Goal: Information Seeking & Learning: Check status

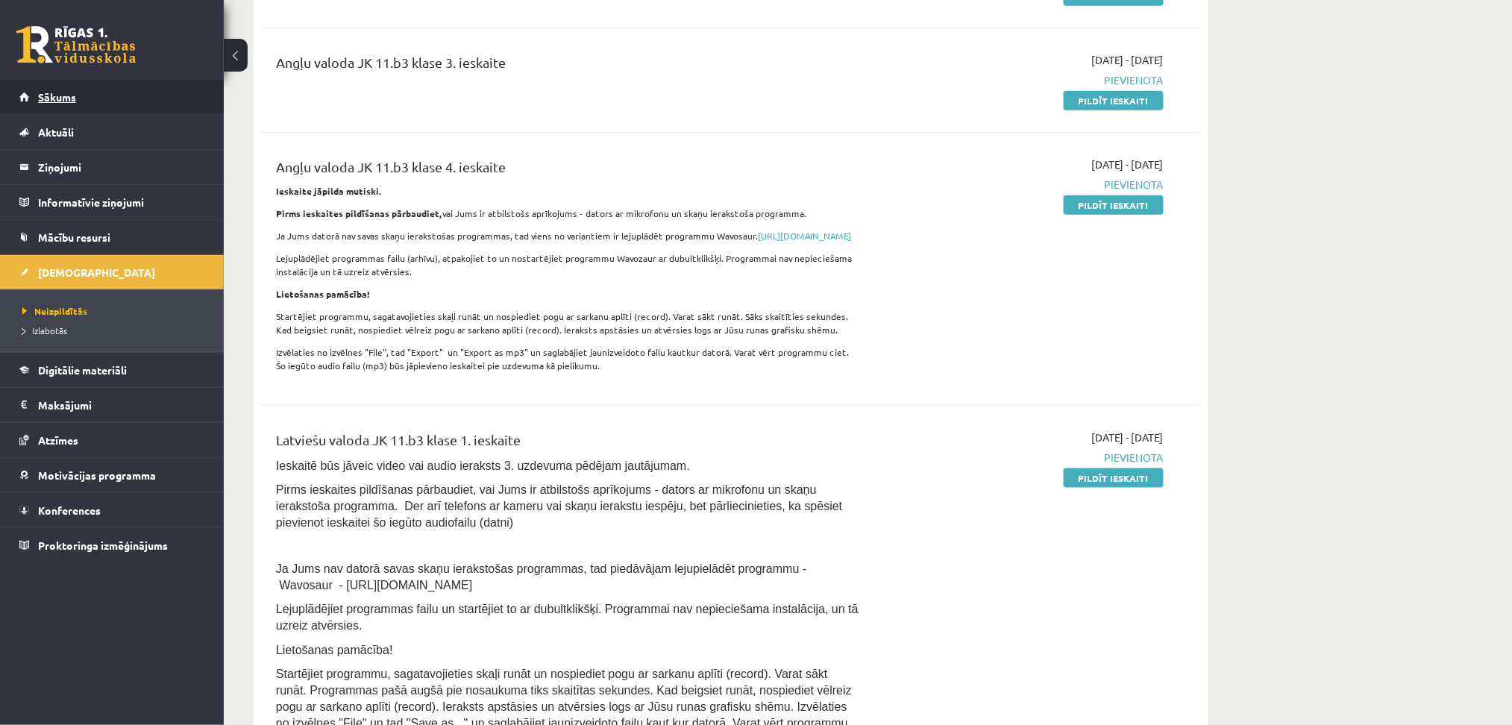
scroll to position [370, 0]
drag, startPoint x: 0, startPoint y: 0, endPoint x: 61, endPoint y: 94, distance: 112.2
click at [61, 94] on span "Sākums" at bounding box center [57, 96] width 38 height 13
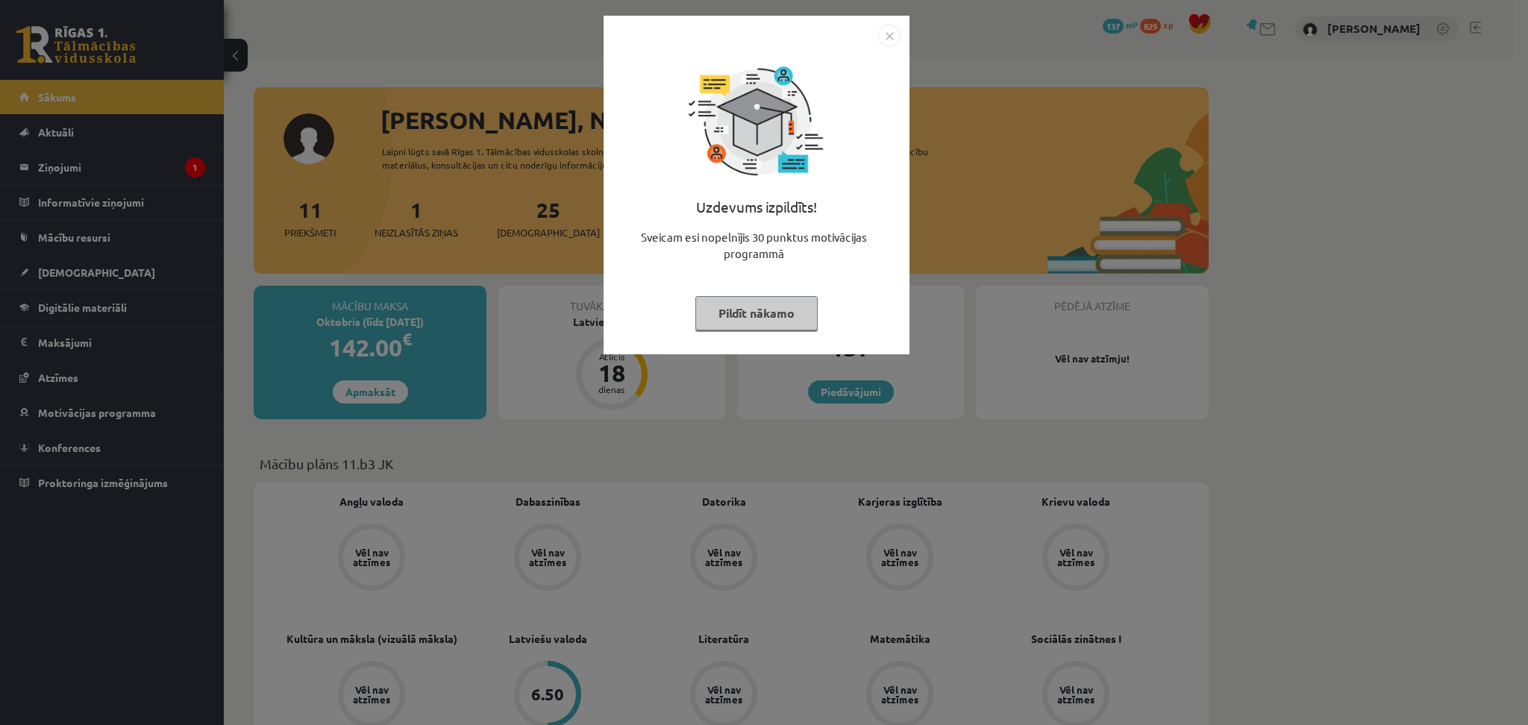
click at [895, 39] on img "Close" at bounding box center [889, 36] width 22 height 22
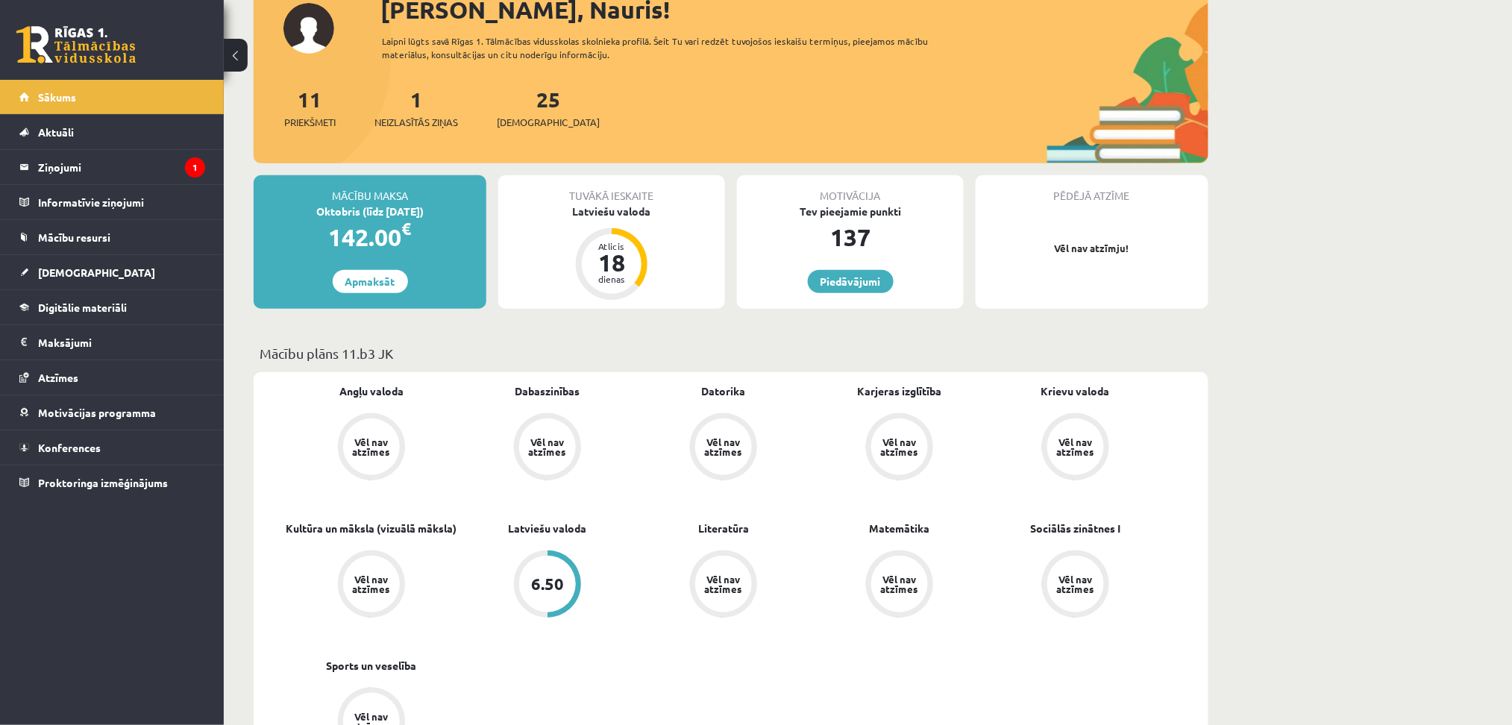
scroll to position [108, 0]
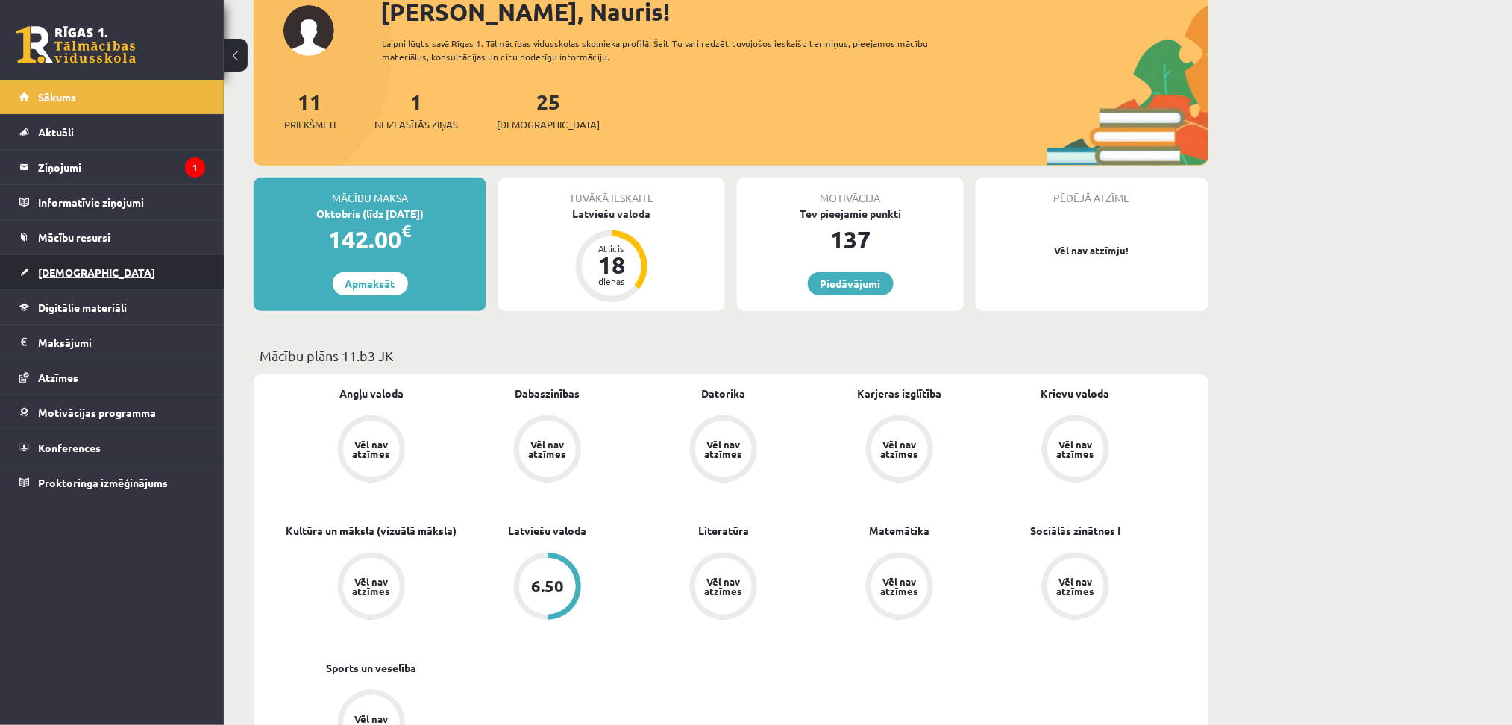
click at [69, 268] on span "[DEMOGRAPHIC_DATA]" at bounding box center [96, 272] width 117 height 13
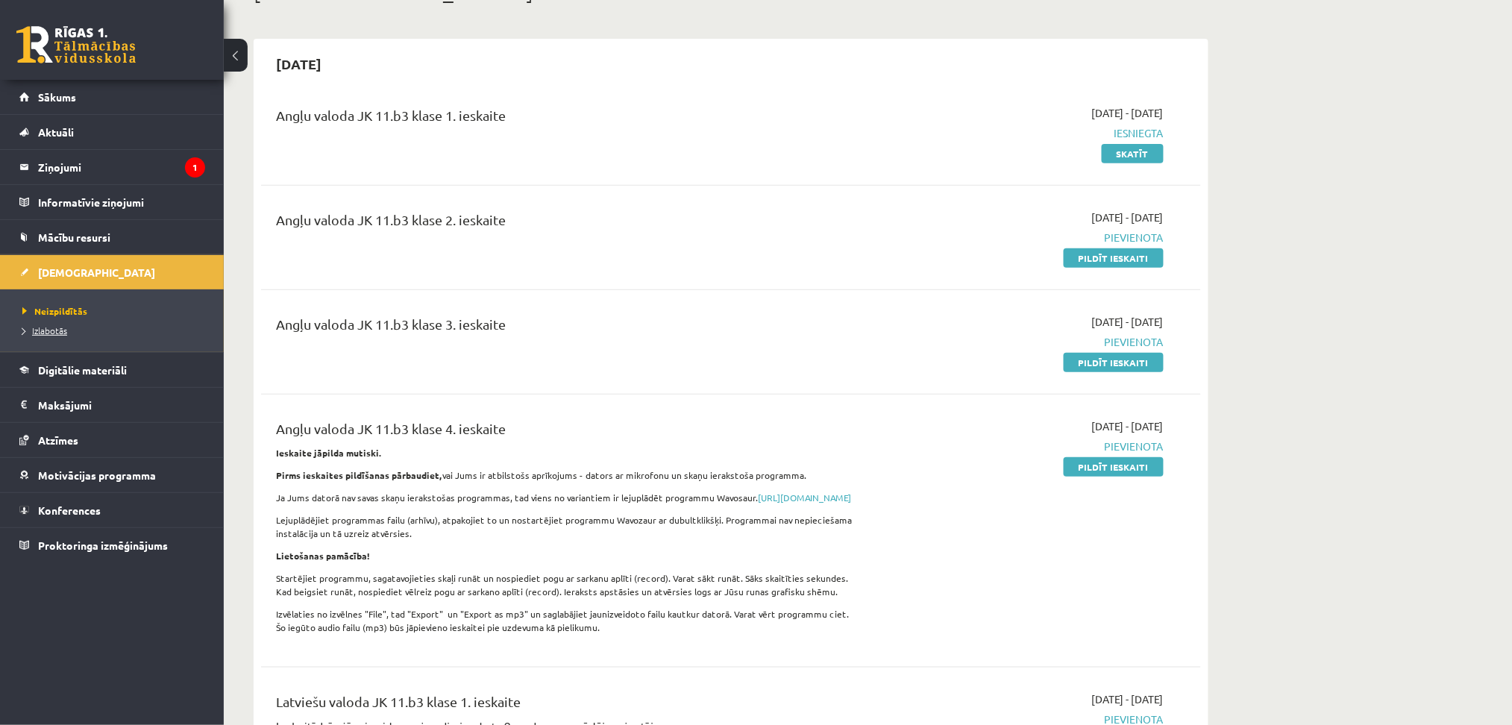
click at [54, 329] on span "Izlabotās" at bounding box center [44, 331] width 45 height 12
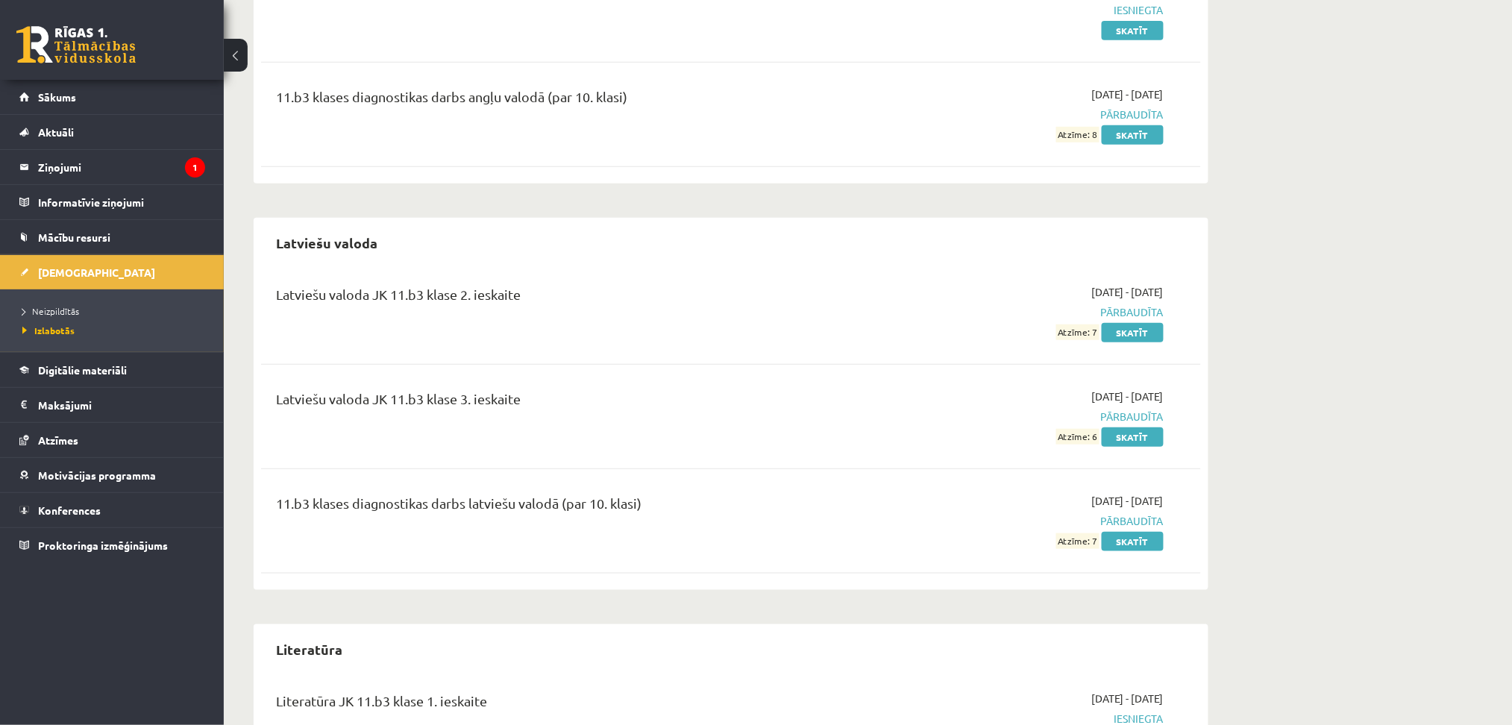
scroll to position [224, 0]
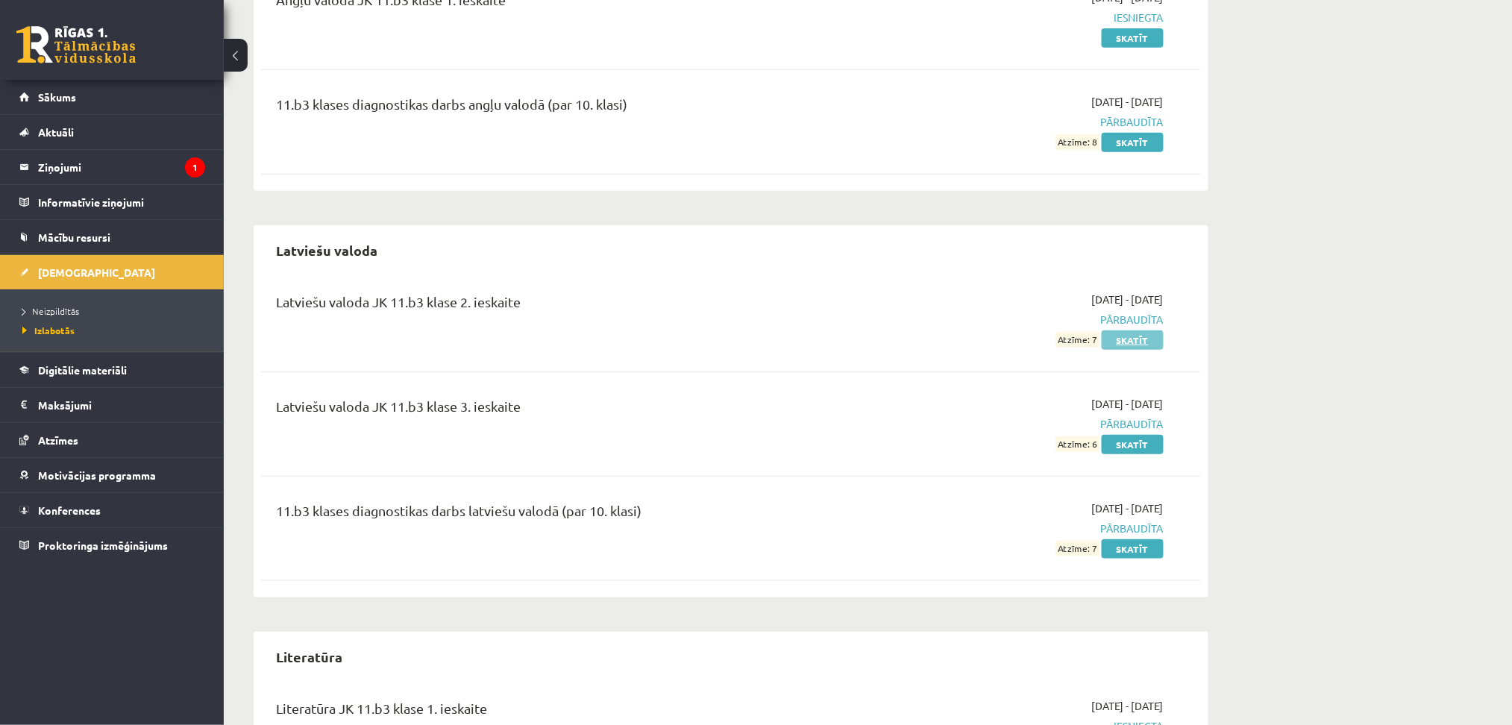
click at [1114, 340] on link "Skatīt" at bounding box center [1133, 340] width 62 height 19
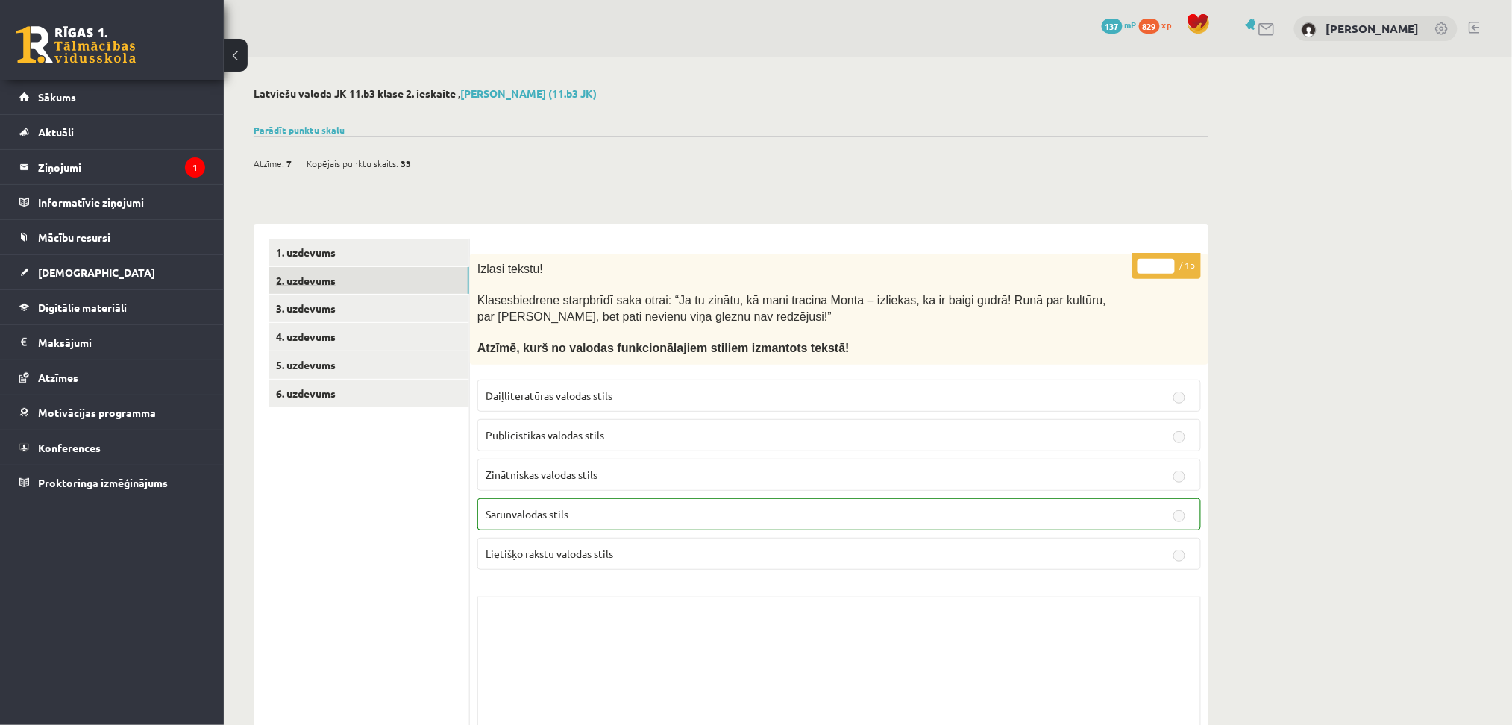
click at [310, 278] on link "2. uzdevums" at bounding box center [369, 281] width 201 height 28
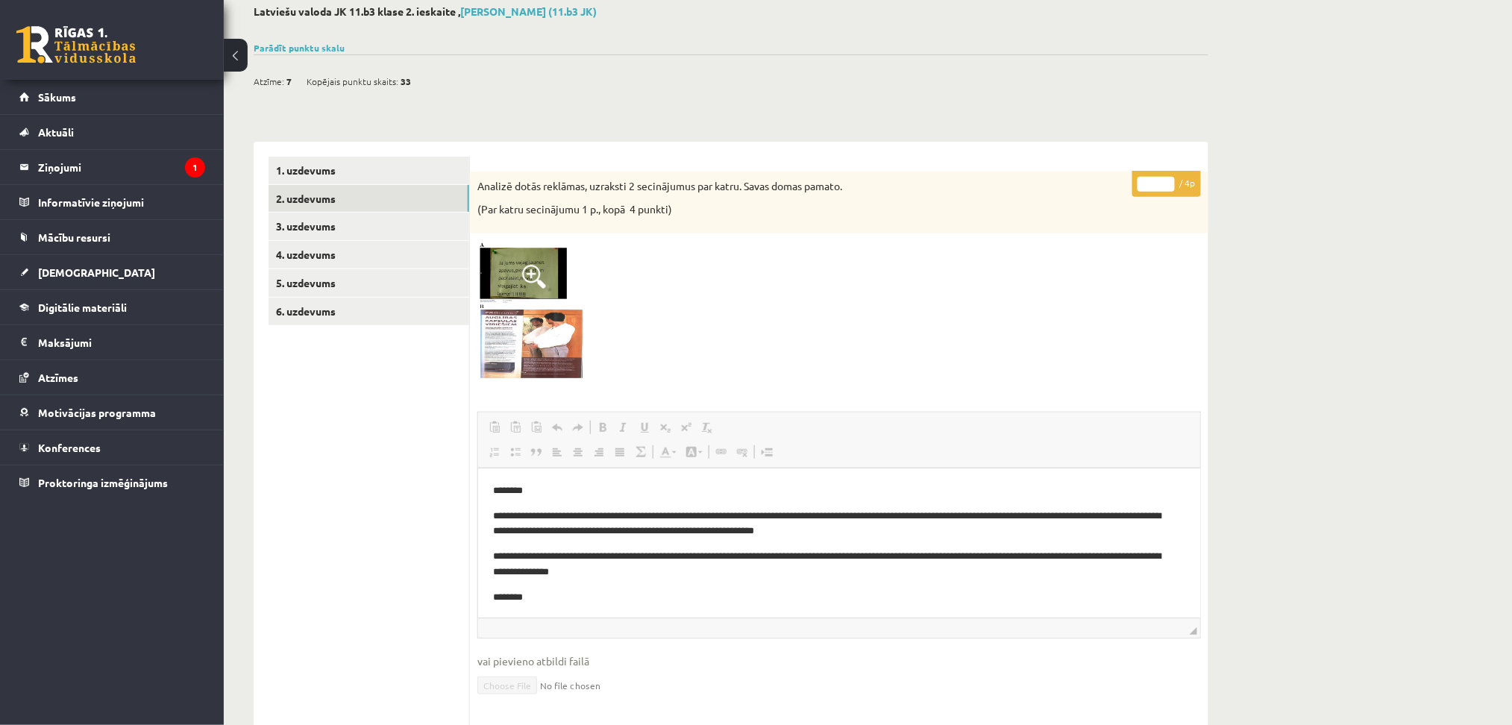
scroll to position [75, 0]
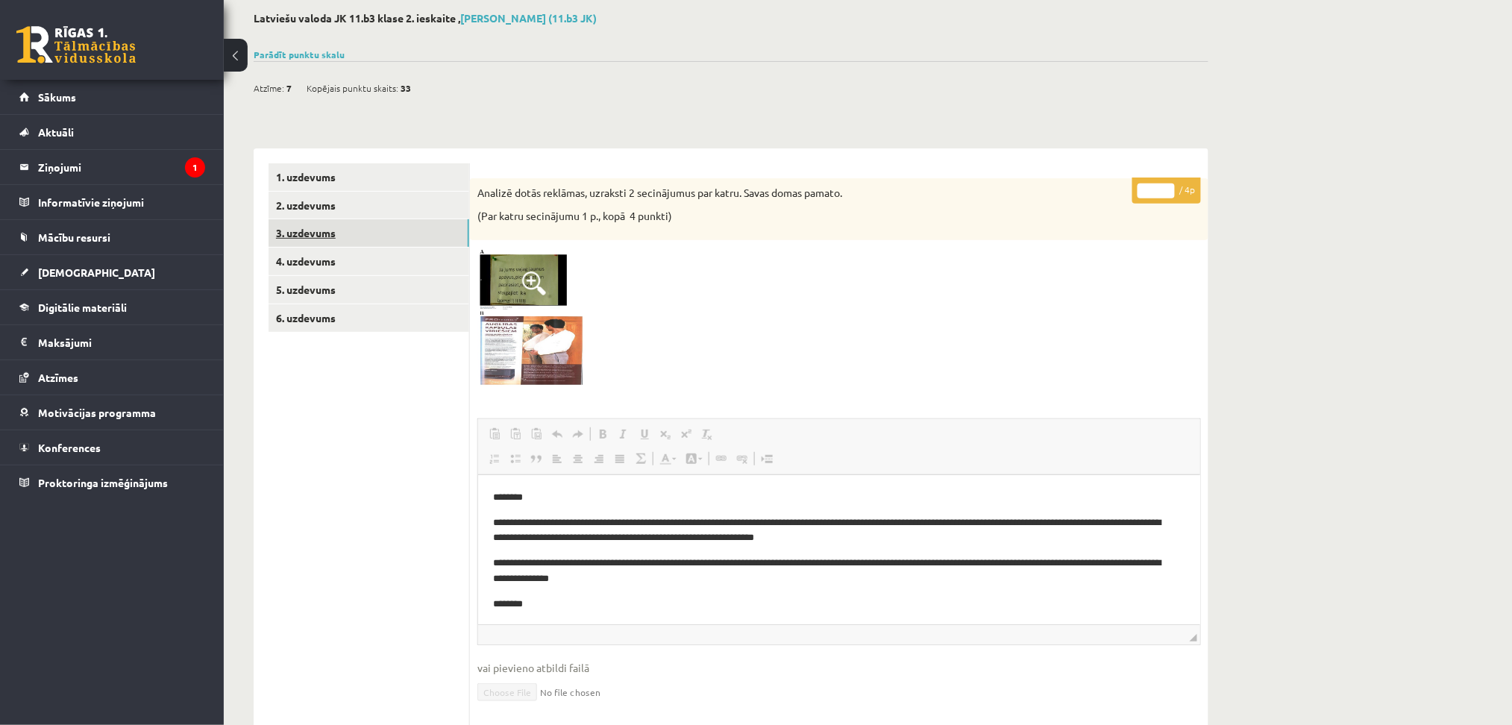
click at [350, 237] on link "3. uzdevums" at bounding box center [369, 233] width 201 height 28
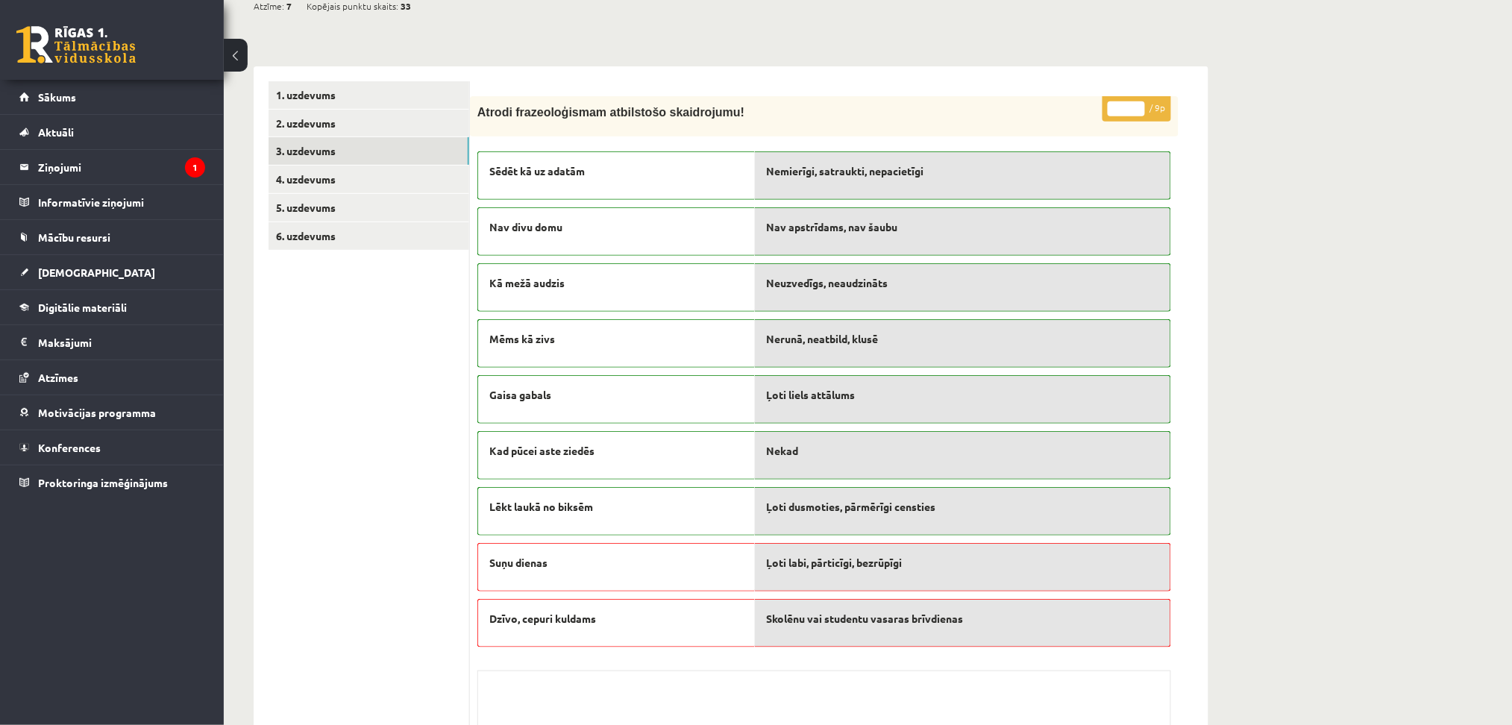
scroll to position [156, 0]
click at [342, 181] on link "4. uzdevums" at bounding box center [369, 181] width 201 height 28
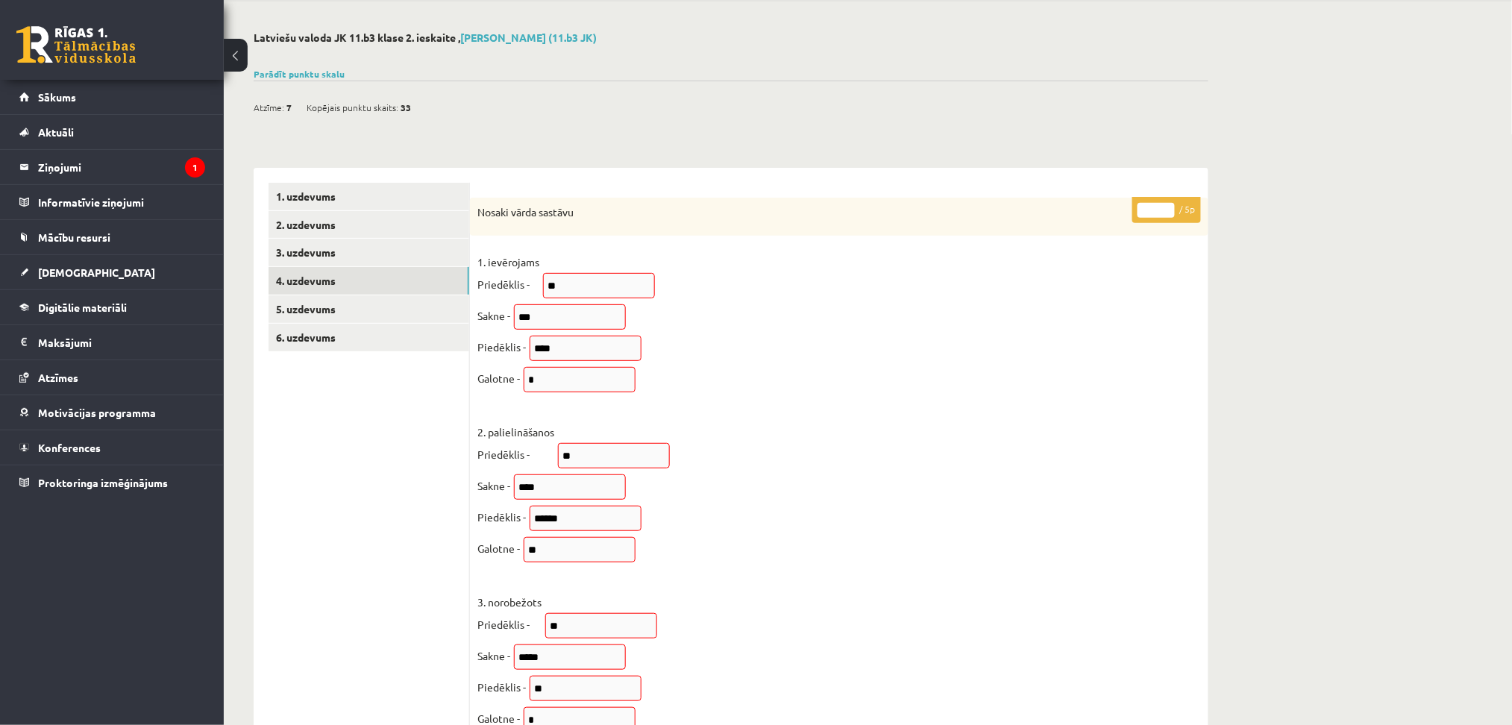
scroll to position [55, 0]
click at [331, 309] on link "5. uzdevums" at bounding box center [369, 310] width 201 height 28
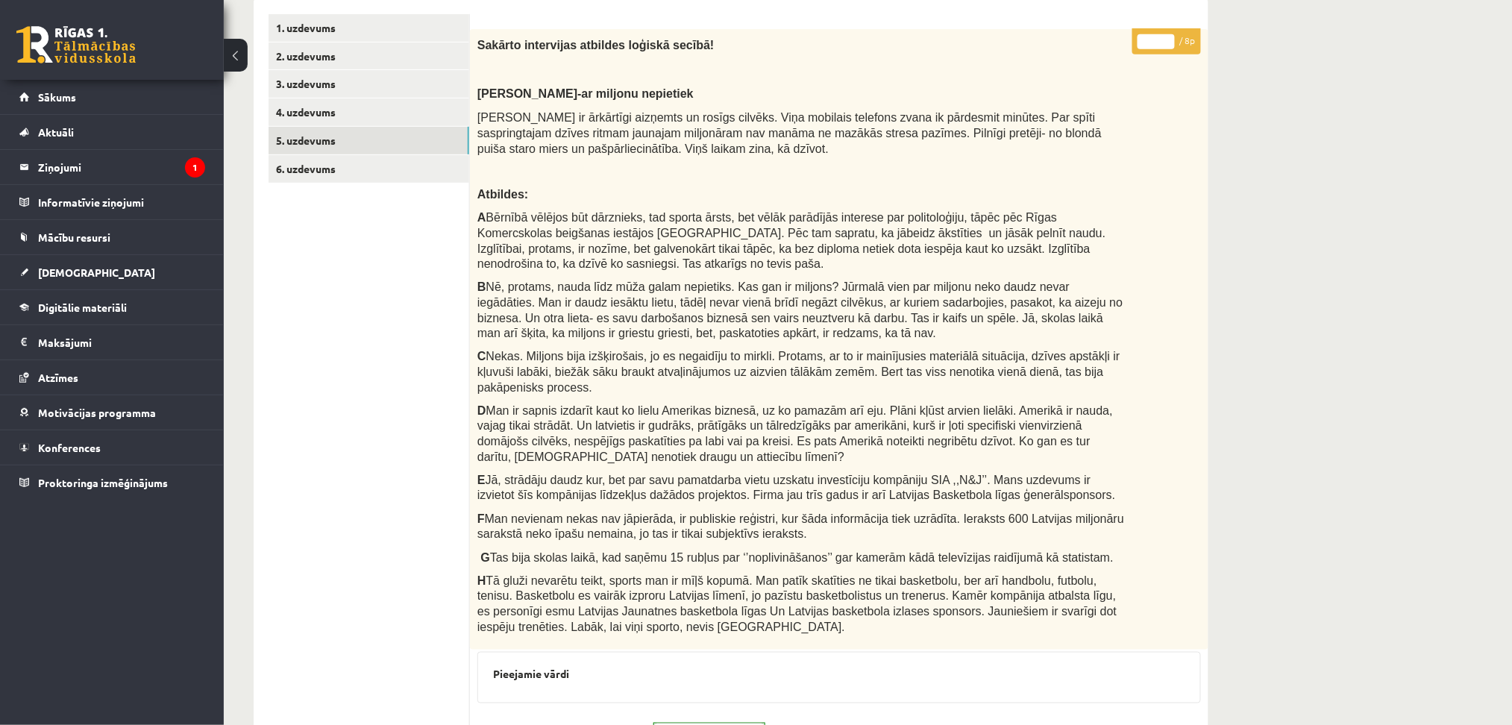
scroll to position [219, 0]
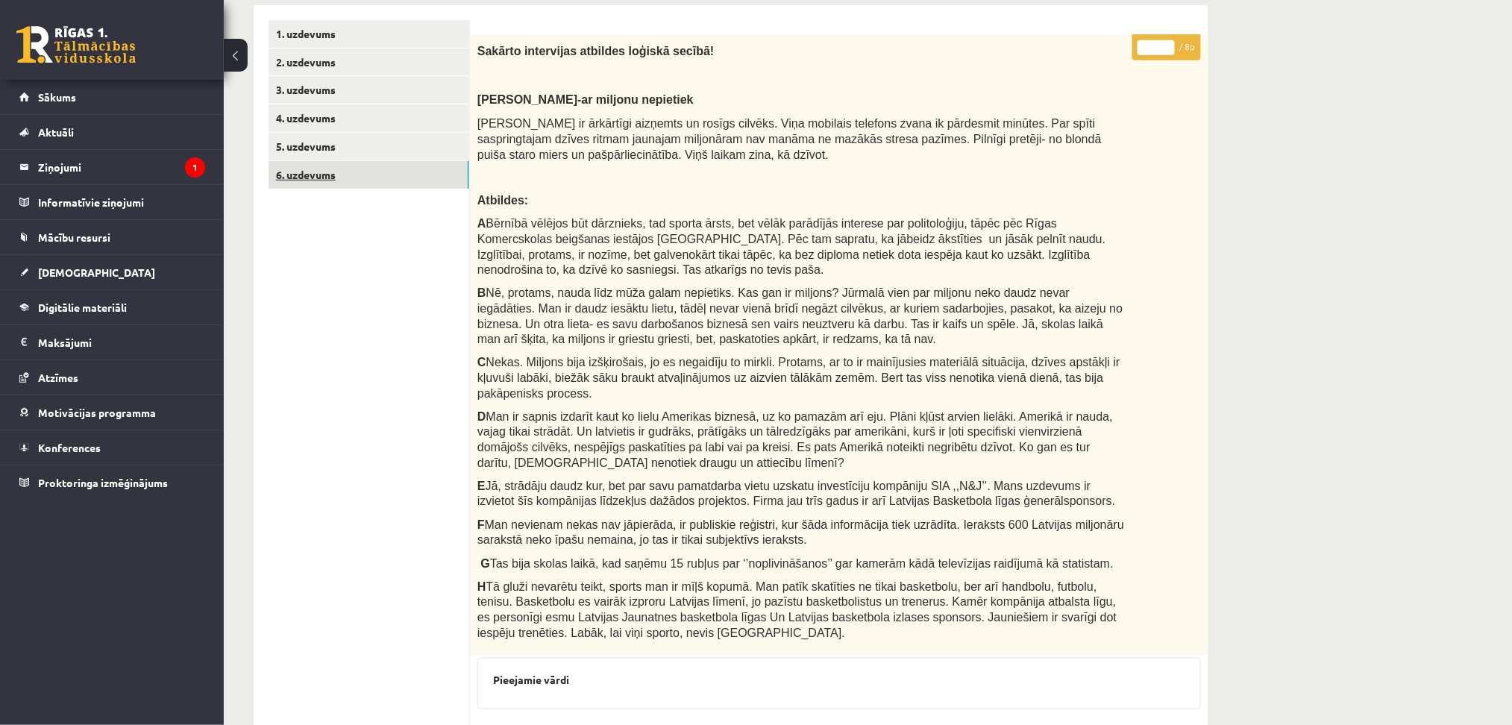
click at [325, 176] on link "6. uzdevums" at bounding box center [369, 175] width 201 height 28
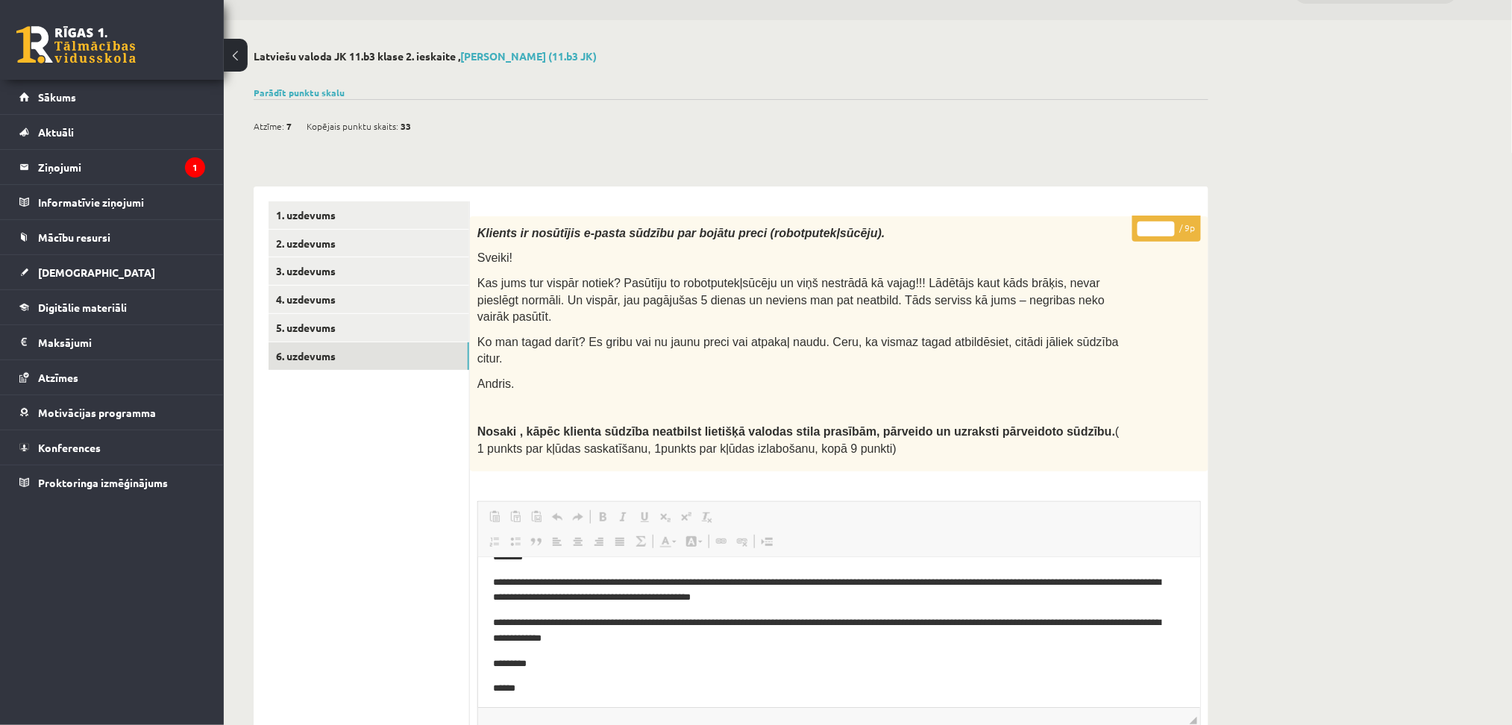
scroll to position [0, 0]
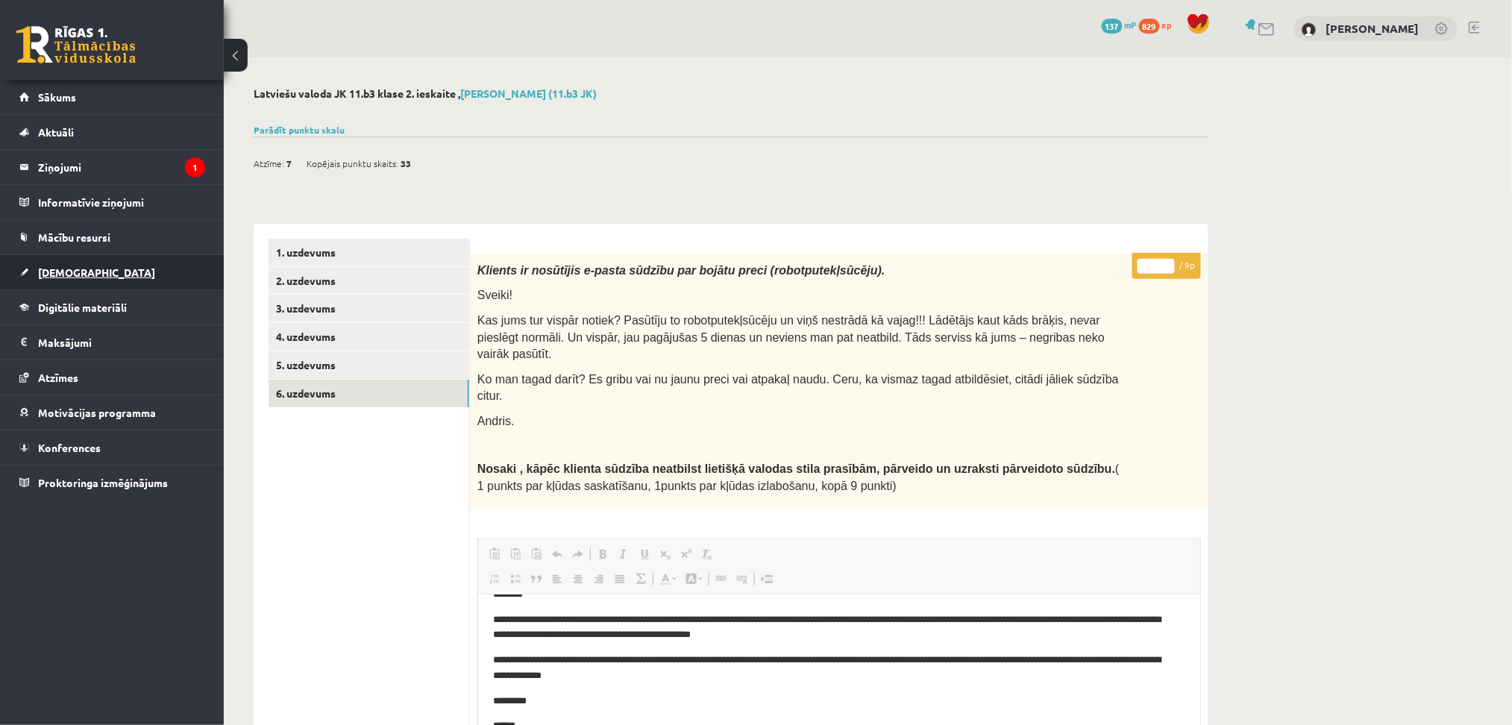
click at [66, 274] on span "[DEMOGRAPHIC_DATA]" at bounding box center [96, 272] width 117 height 13
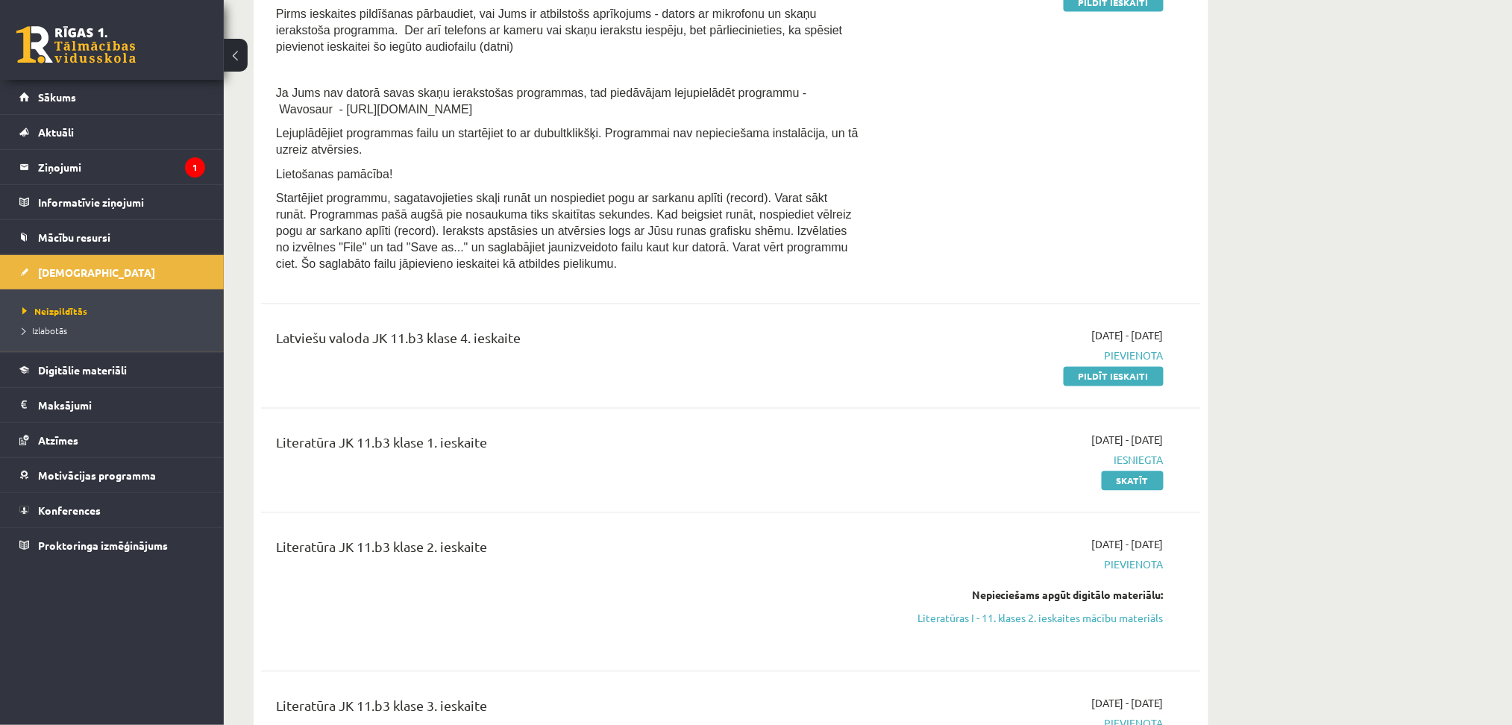
scroll to position [844, 0]
click at [58, 333] on span "Izlabotās" at bounding box center [44, 331] width 45 height 12
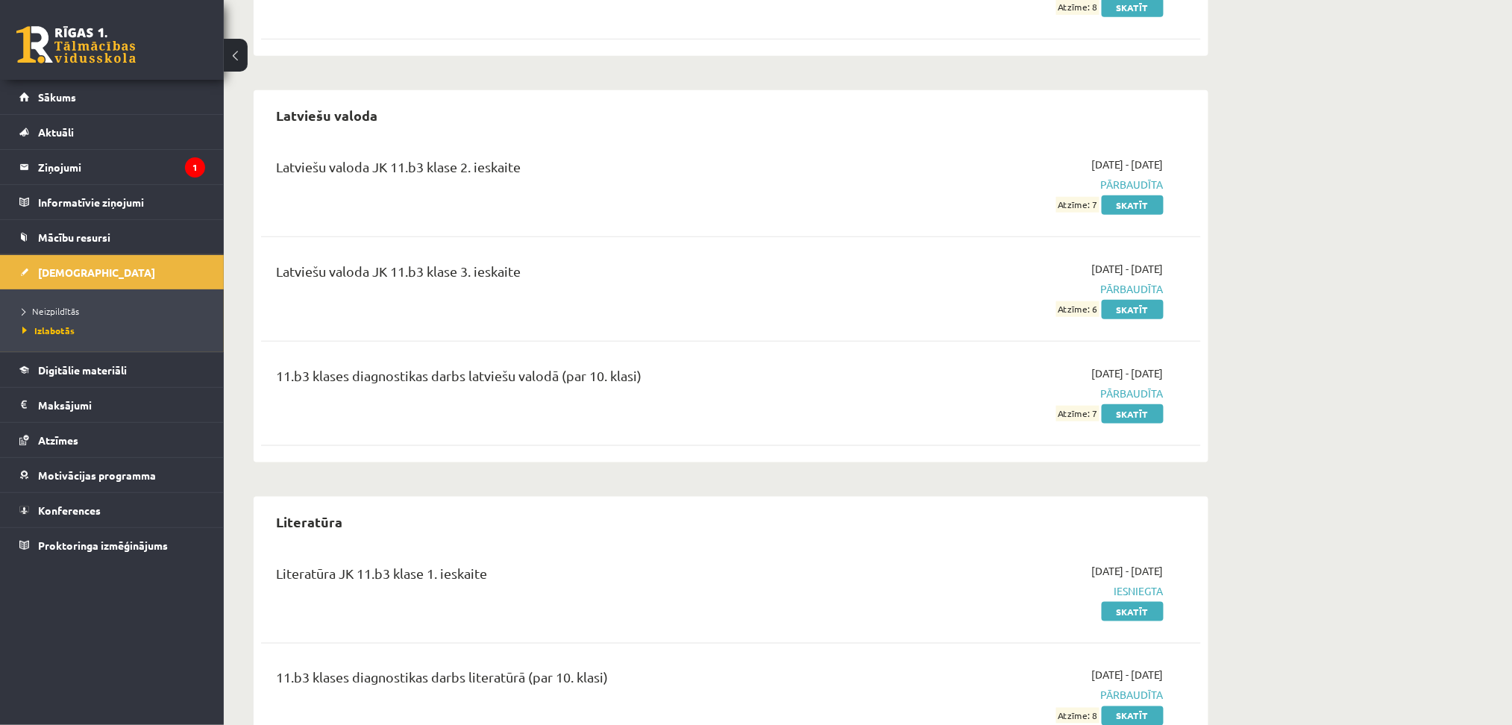
scroll to position [353, 0]
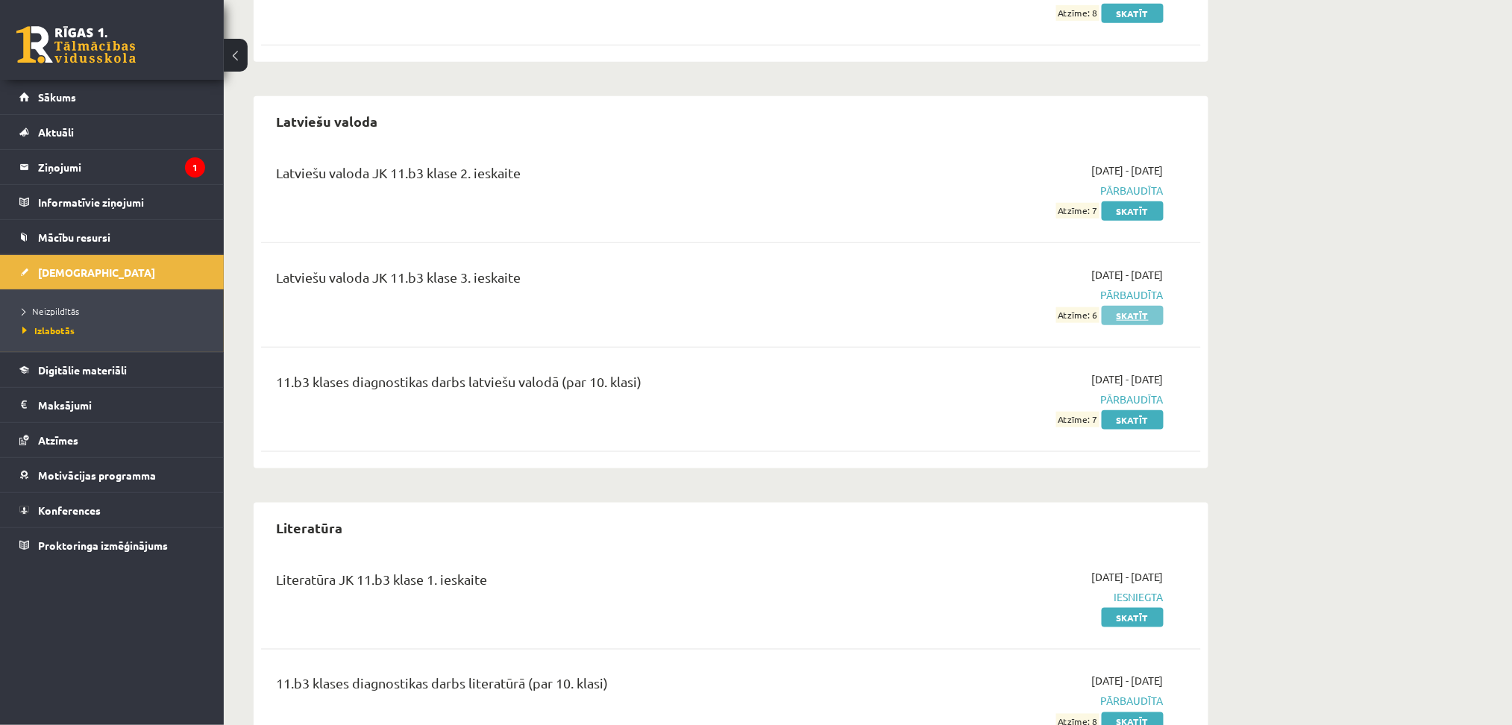
click at [1124, 316] on link "Skatīt" at bounding box center [1133, 315] width 62 height 19
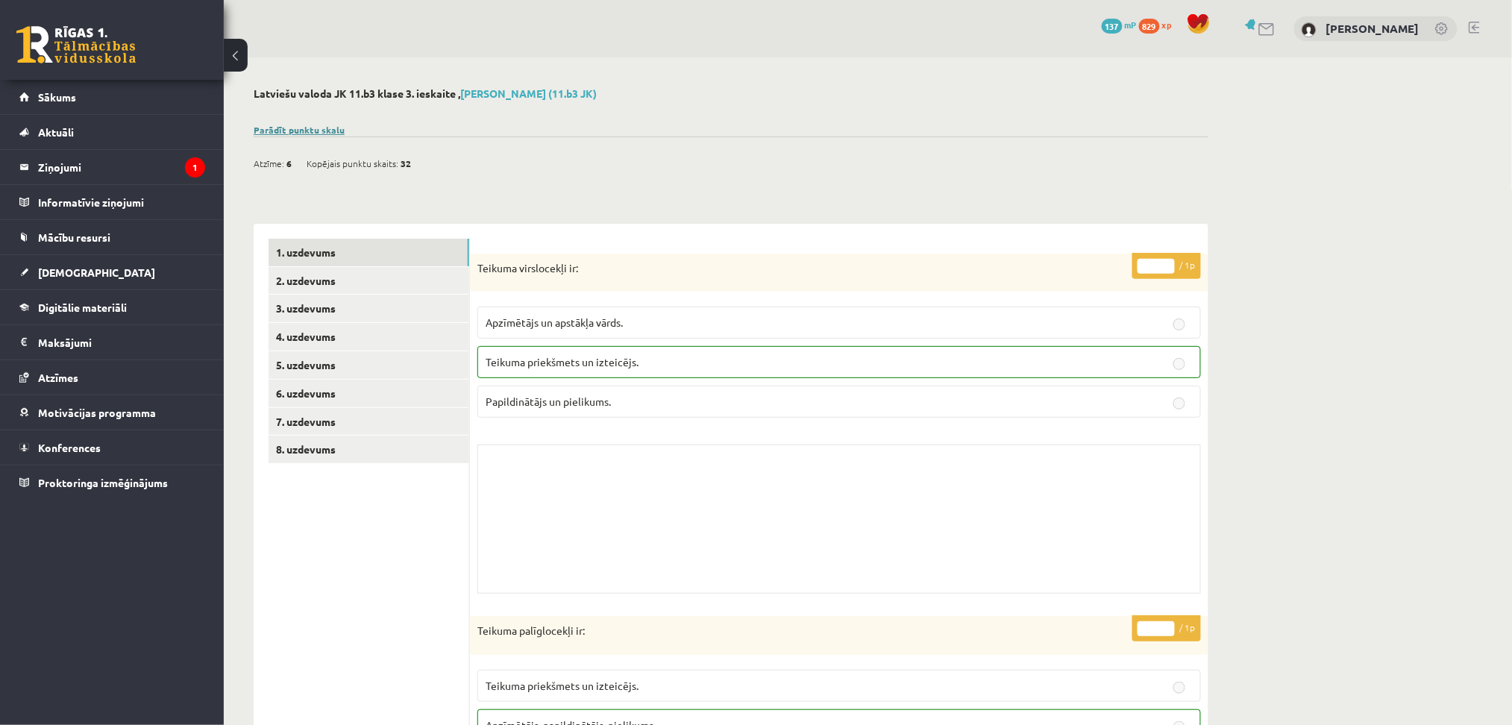
click at [313, 131] on link "Parādīt punktu skalu" at bounding box center [299, 130] width 91 height 12
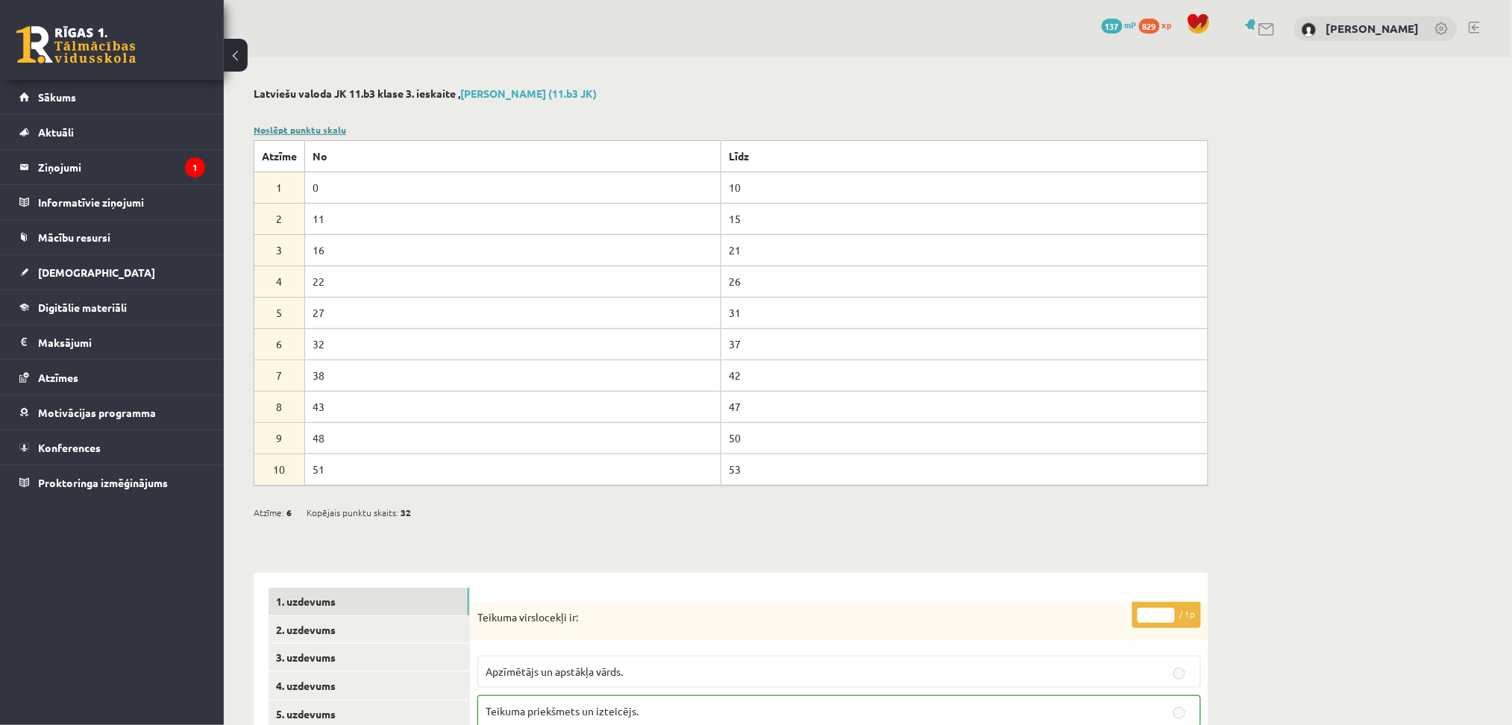
click at [322, 132] on link "Noslēpt punktu skalu" at bounding box center [300, 130] width 93 height 12
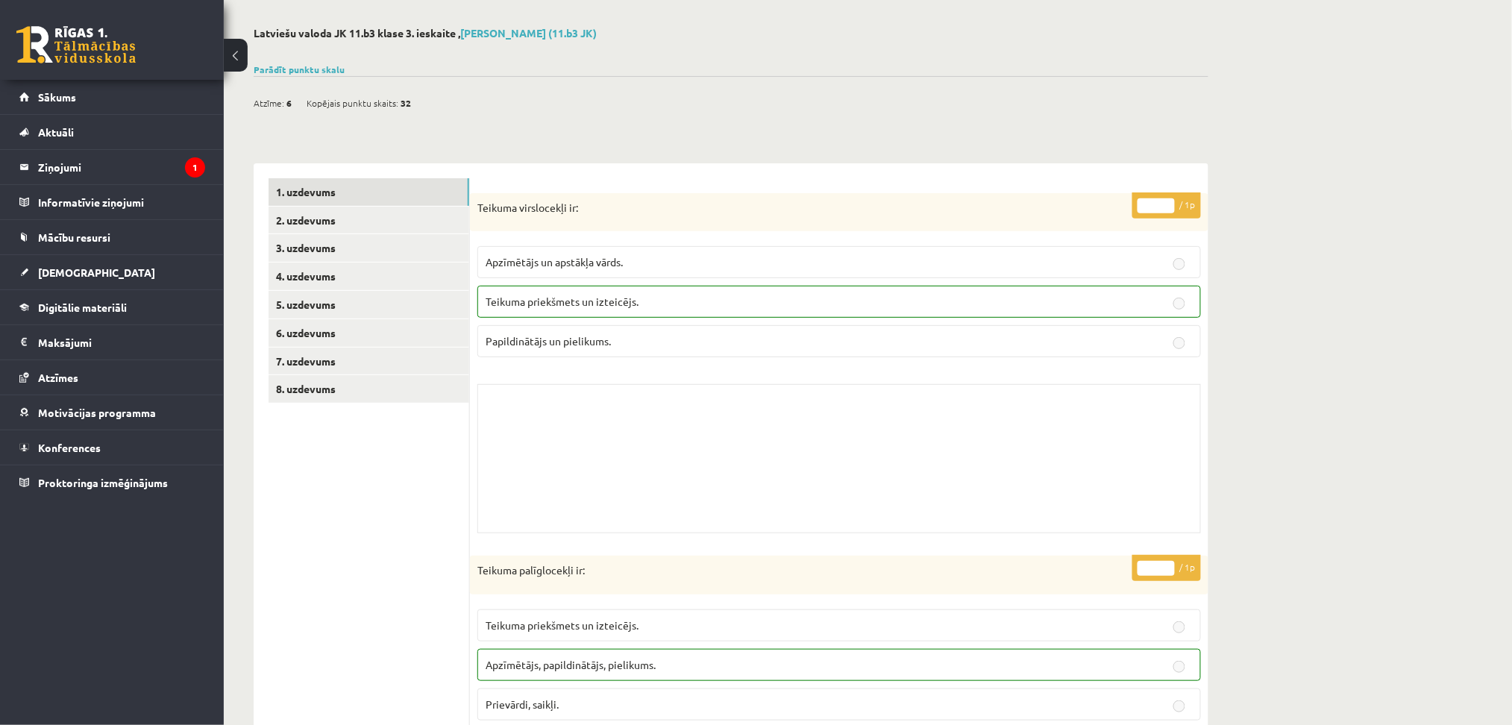
scroll to position [60, 0]
click at [351, 222] on link "2. uzdevums" at bounding box center [369, 221] width 201 height 28
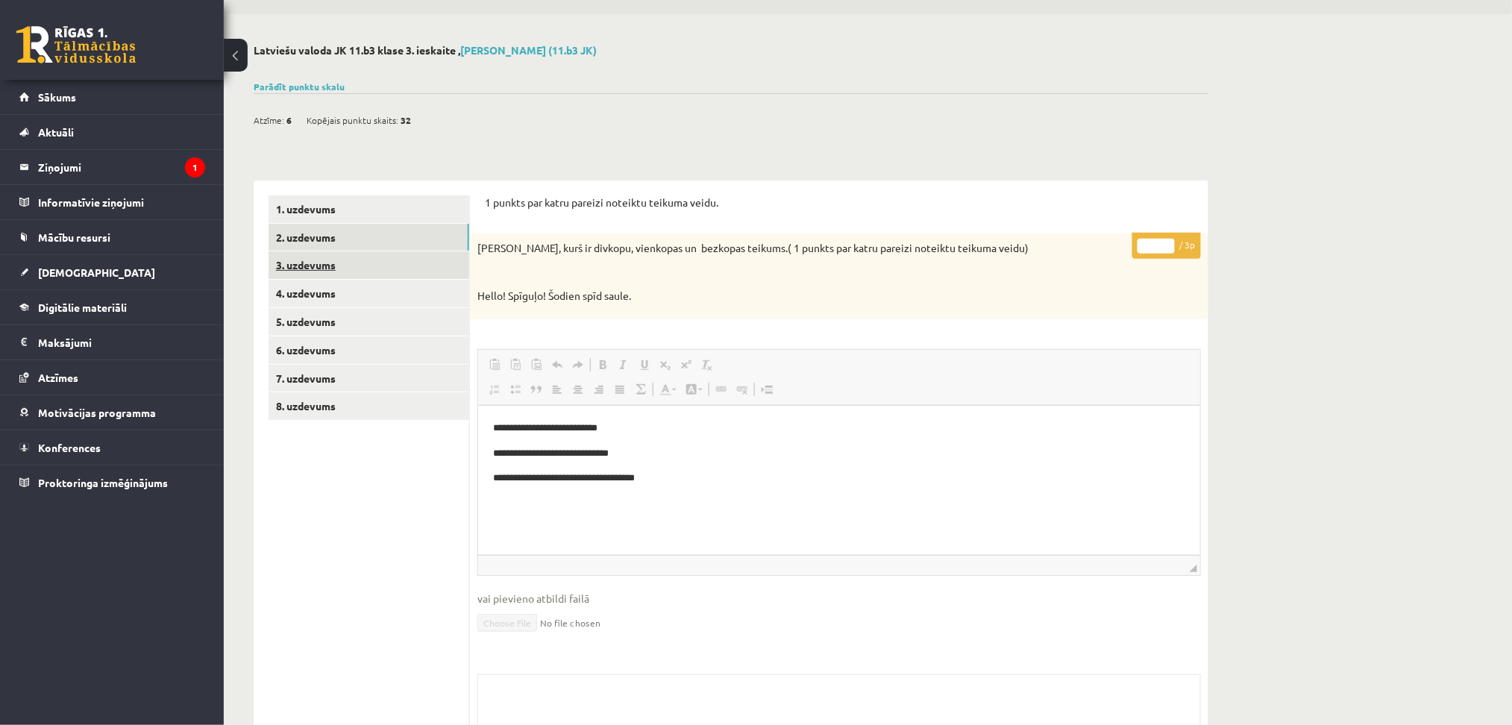
scroll to position [0, 0]
click at [314, 260] on link "3. uzdevums" at bounding box center [369, 265] width 201 height 28
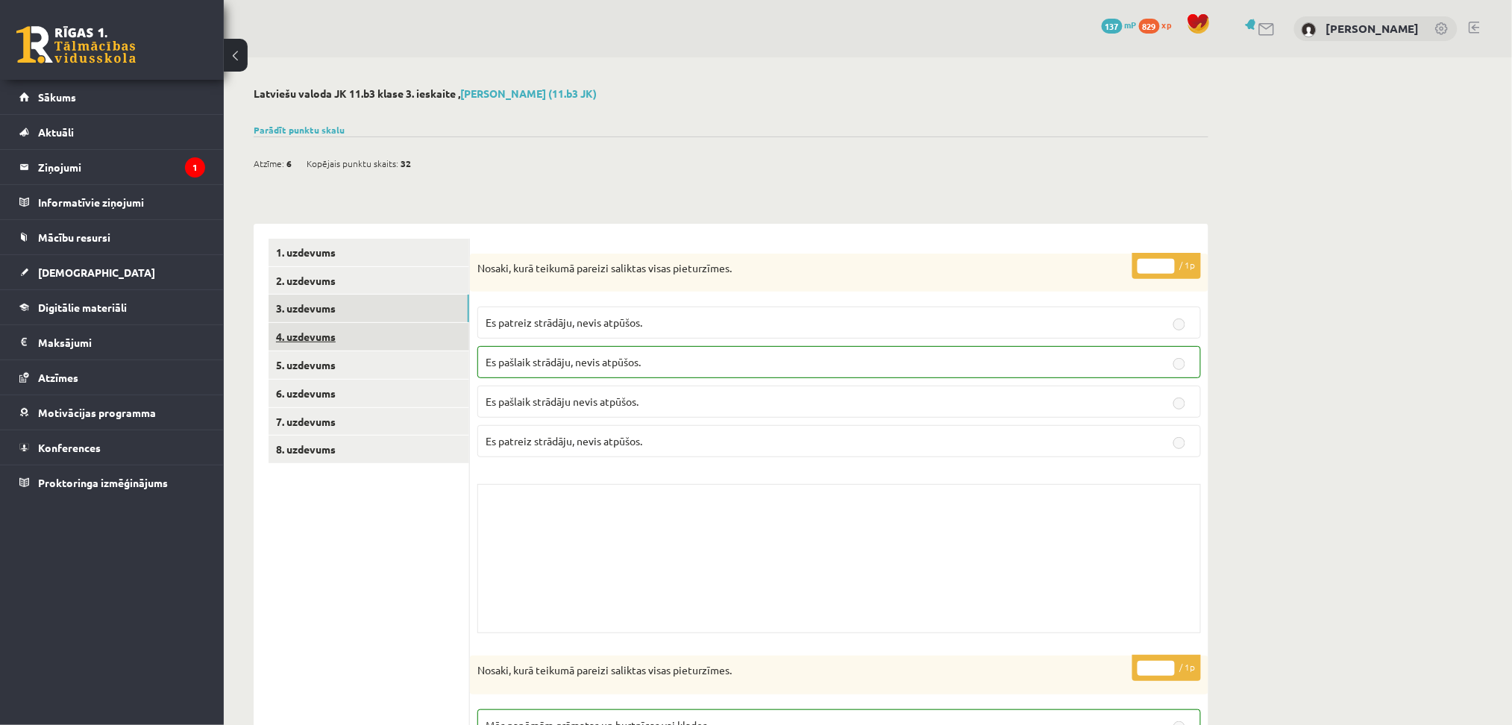
click at [317, 331] on link "4. uzdevums" at bounding box center [369, 337] width 201 height 28
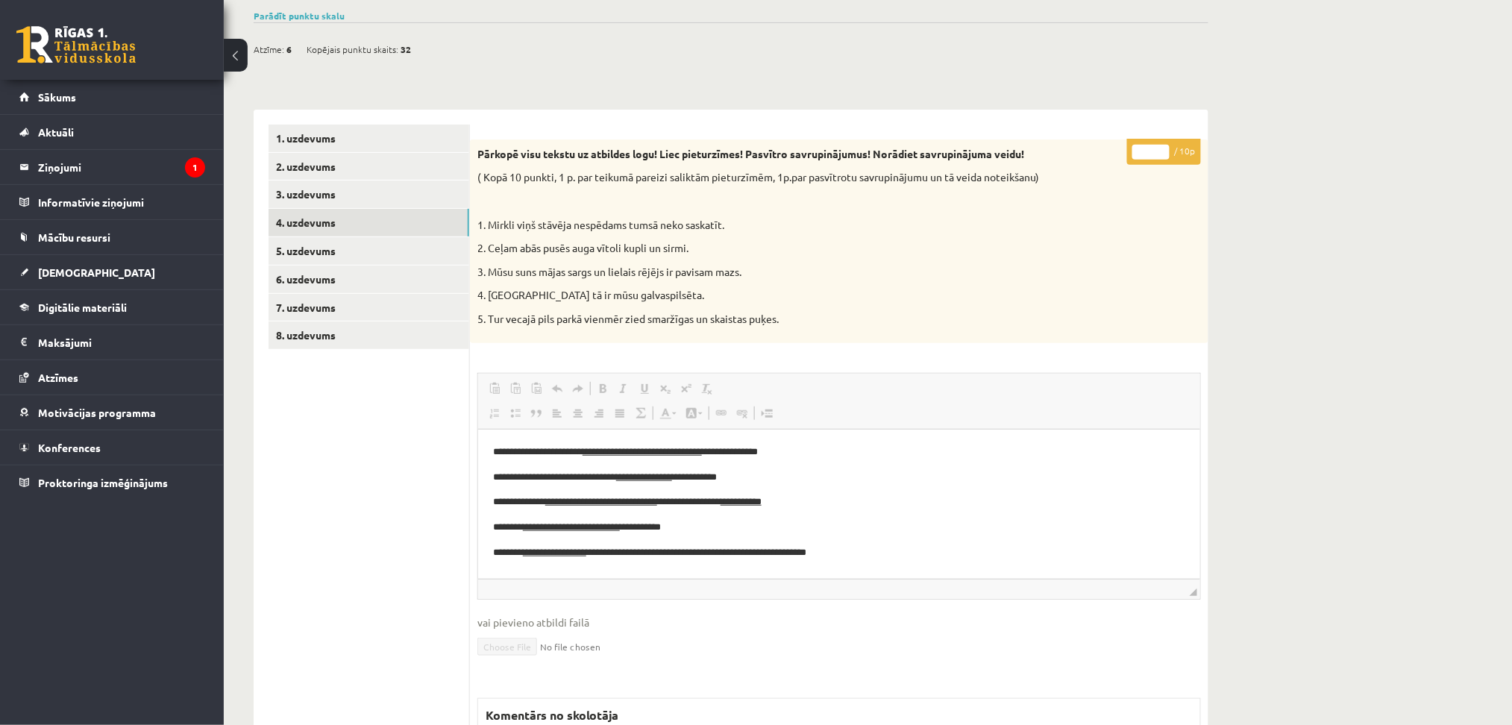
scroll to position [102, 0]
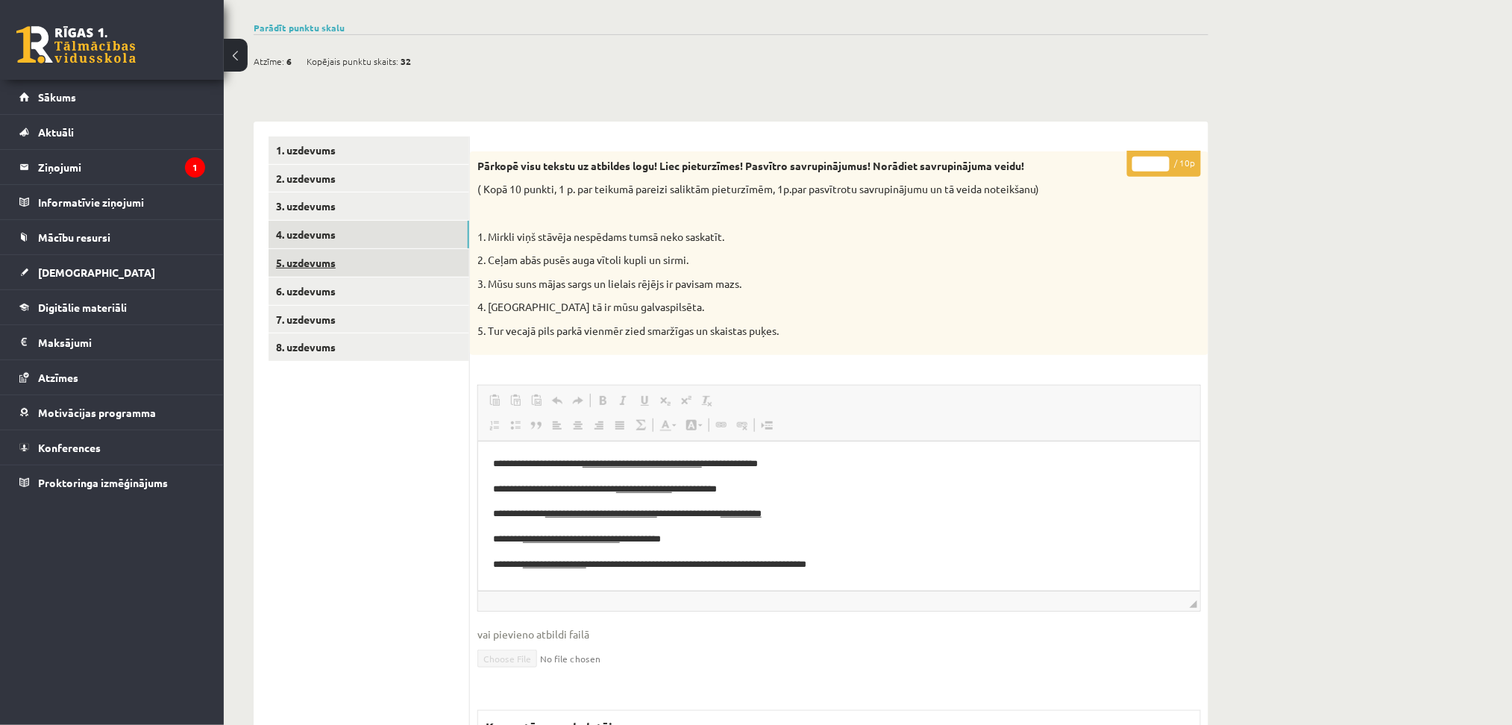
click at [325, 262] on link "5. uzdevums" at bounding box center [369, 263] width 201 height 28
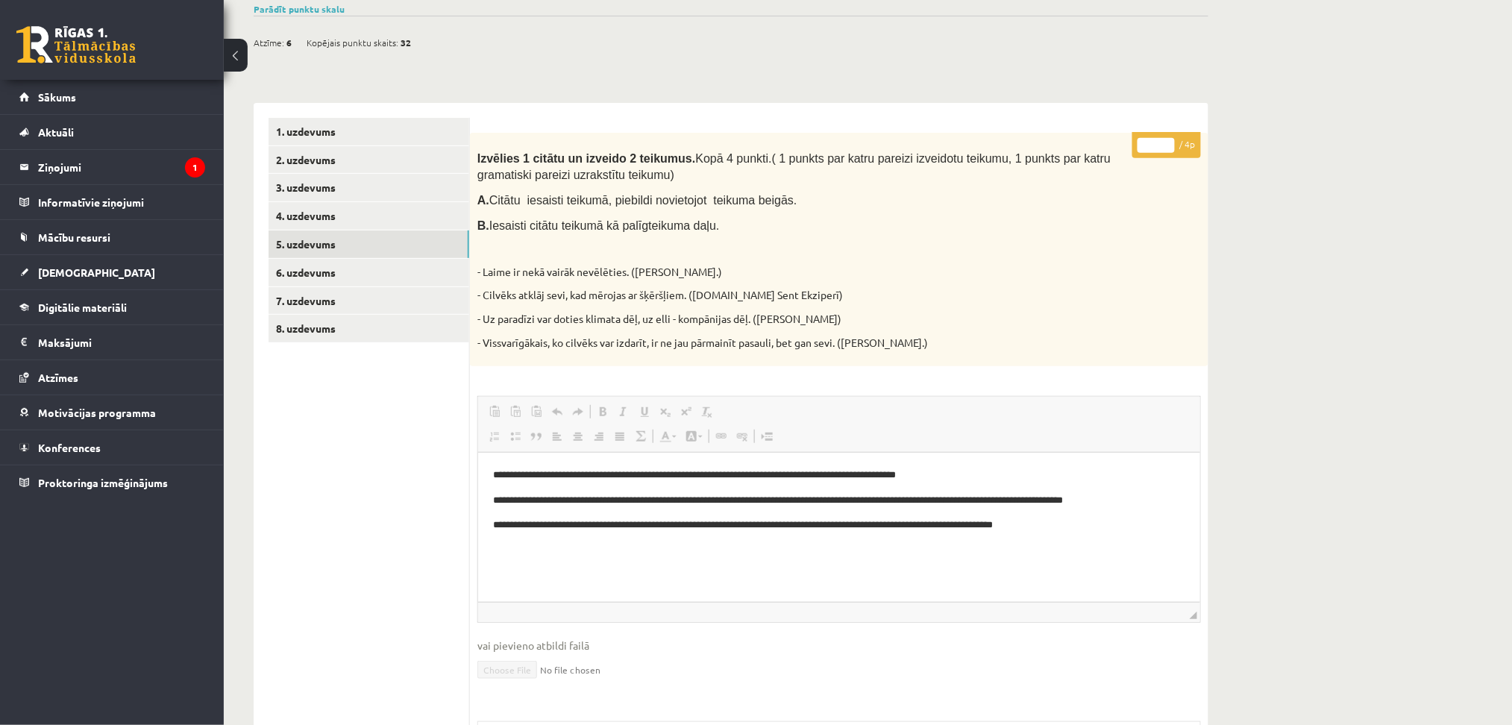
scroll to position [118, 0]
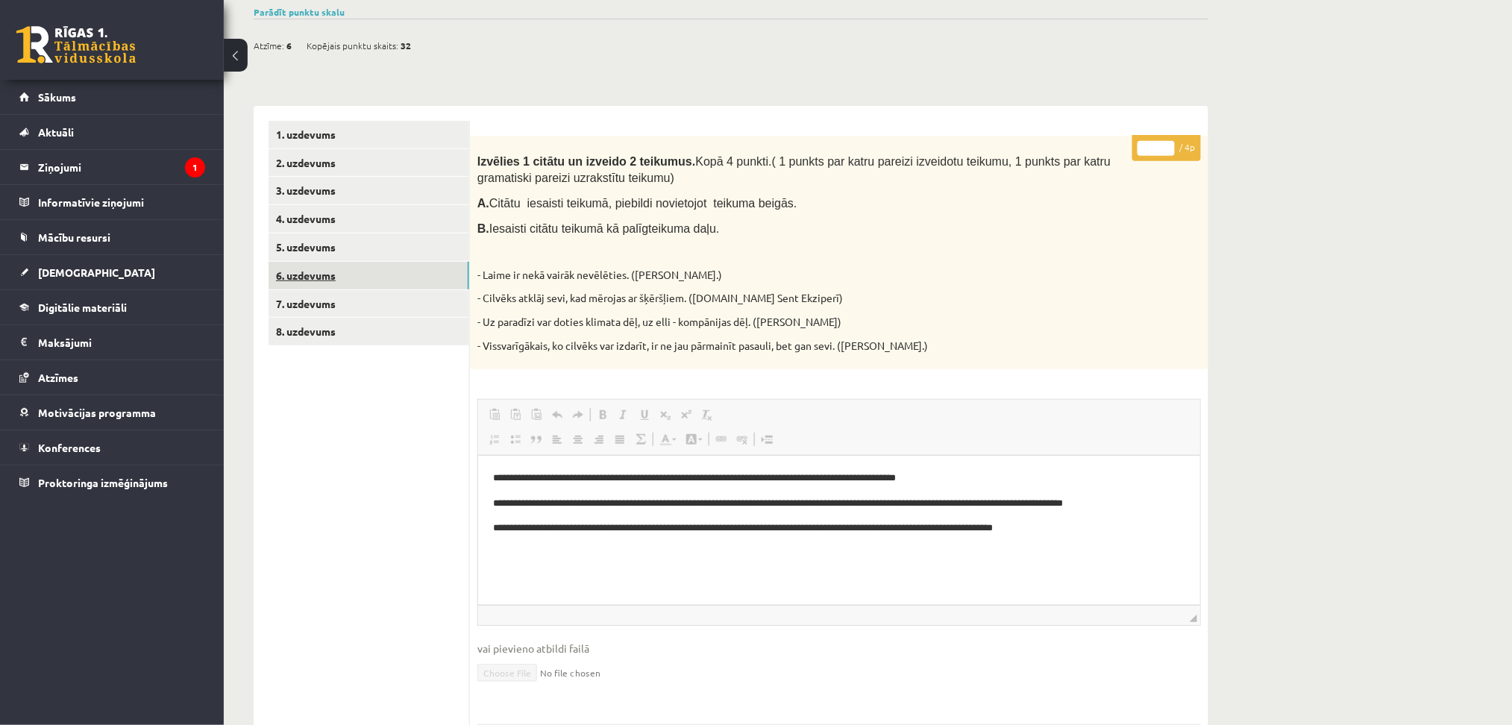
click at [326, 274] on link "6. uzdevums" at bounding box center [369, 276] width 201 height 28
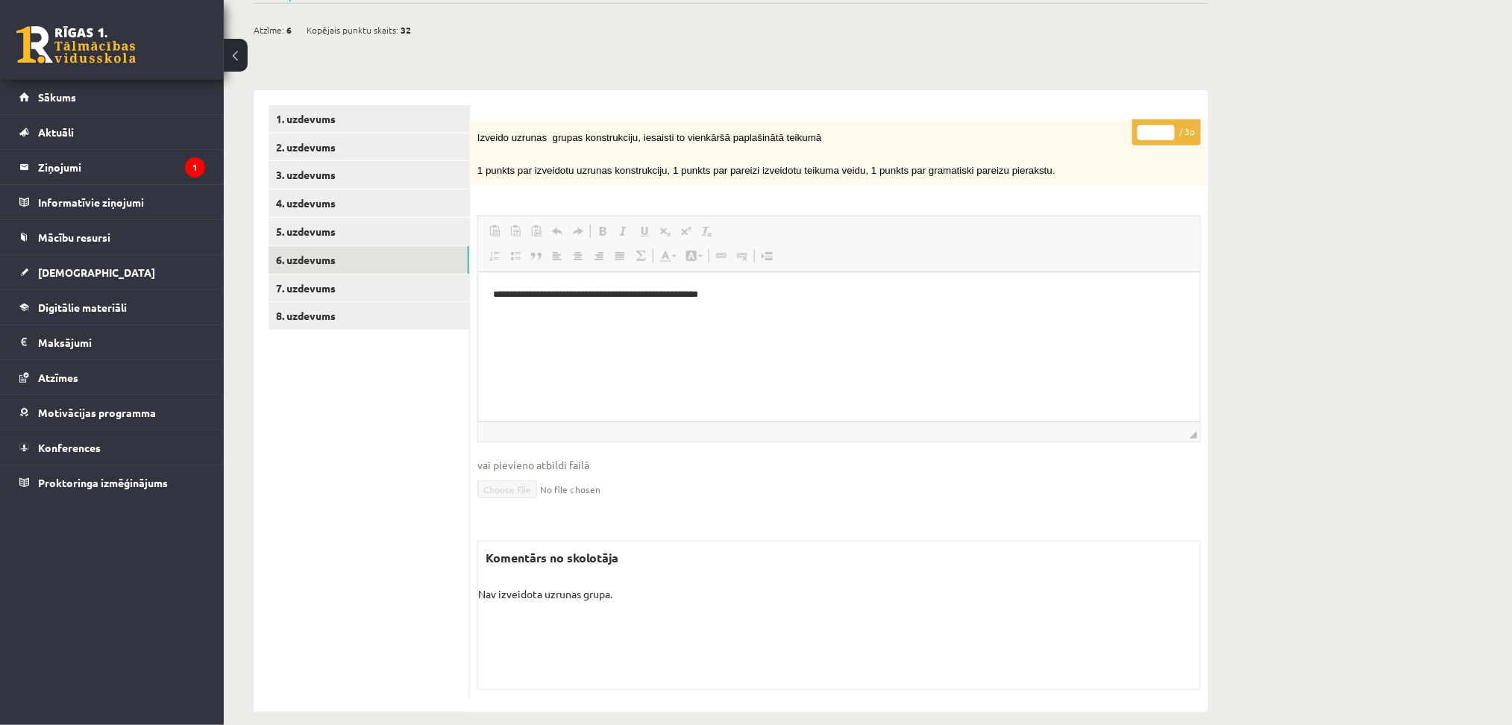
scroll to position [148, 0]
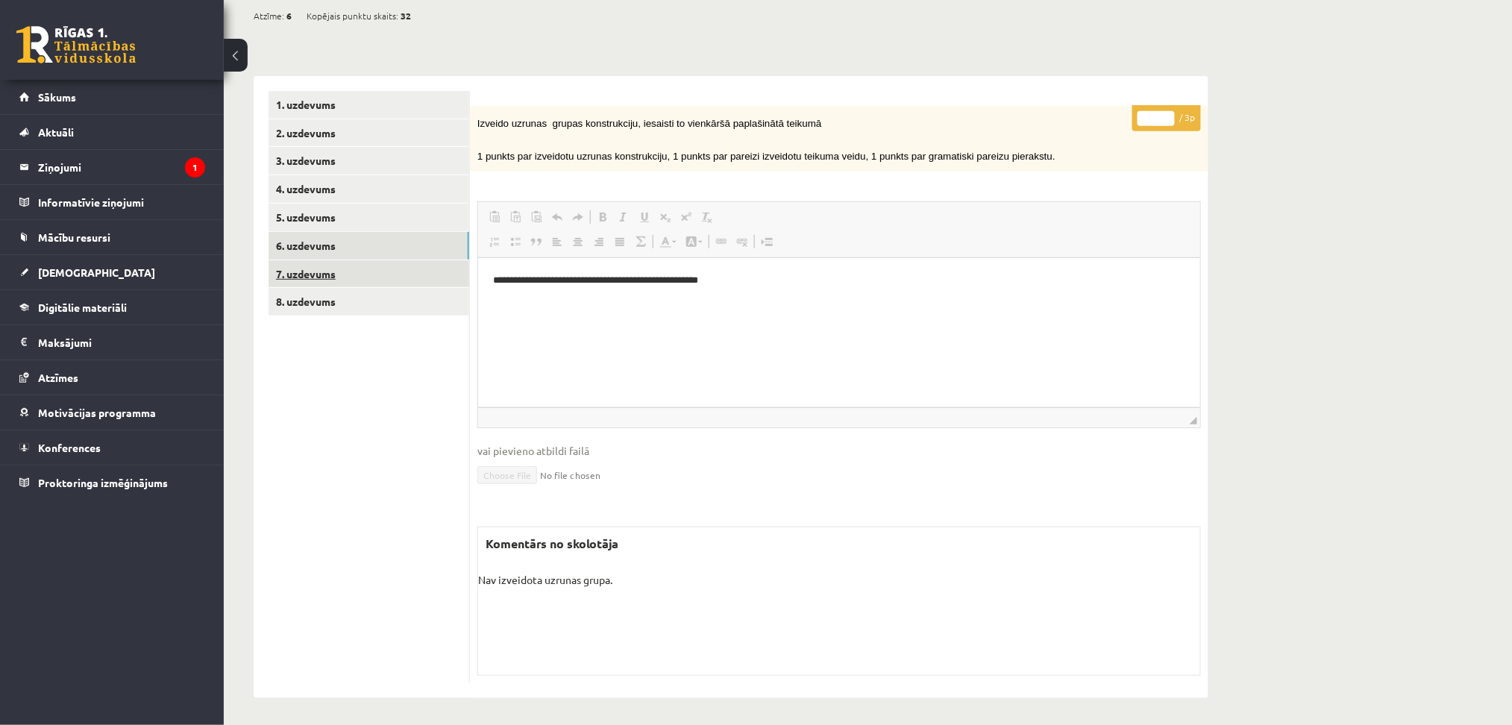
click at [301, 278] on link "7. uzdevums" at bounding box center [369, 274] width 201 height 28
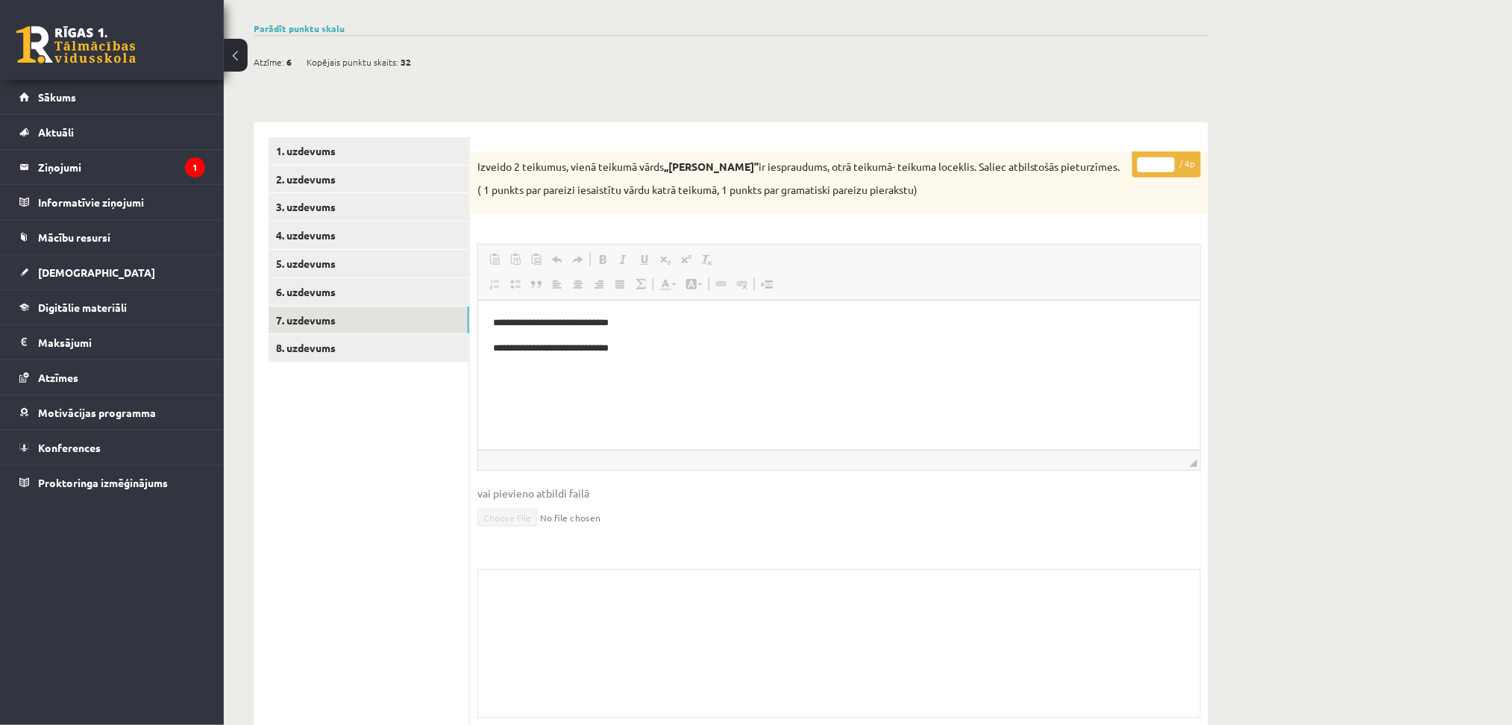
scroll to position [146, 0]
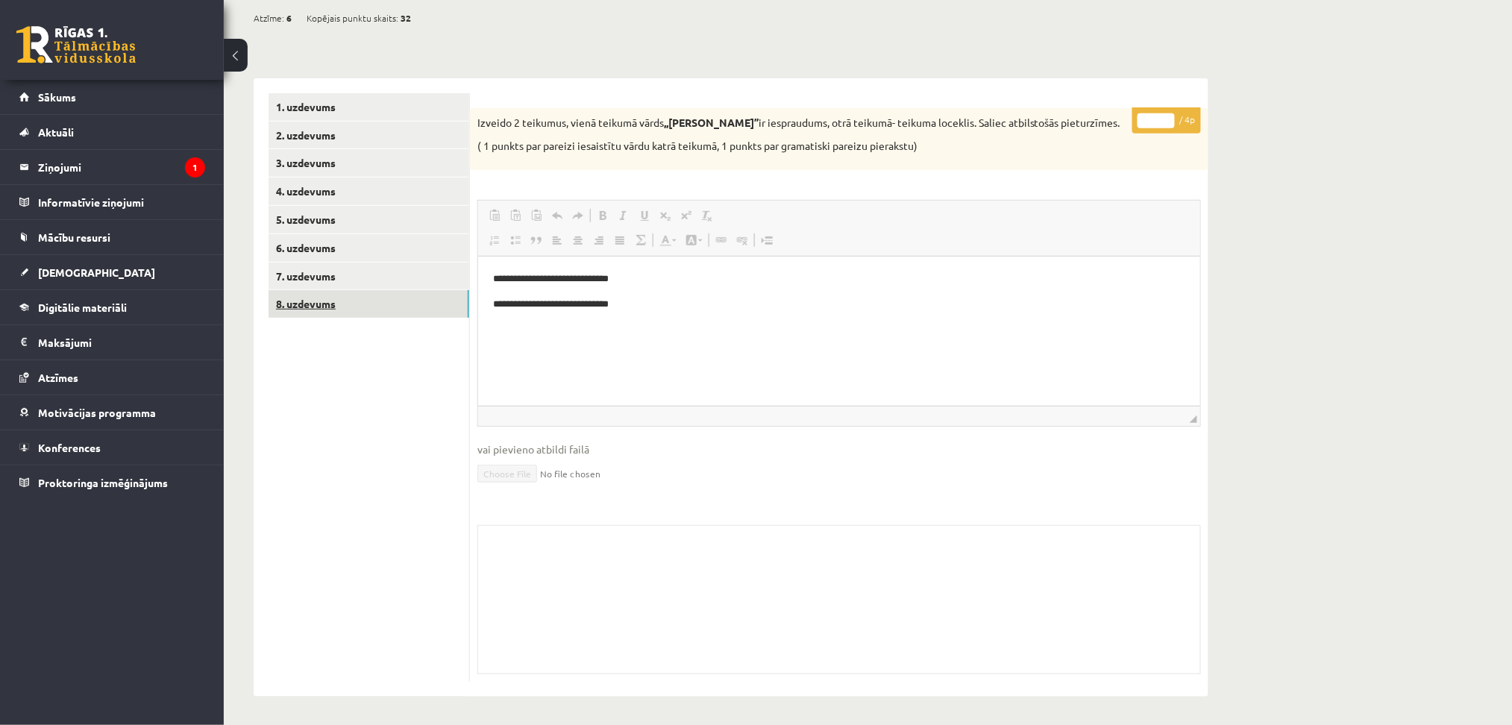
click at [317, 307] on link "8. uzdevums" at bounding box center [369, 304] width 201 height 28
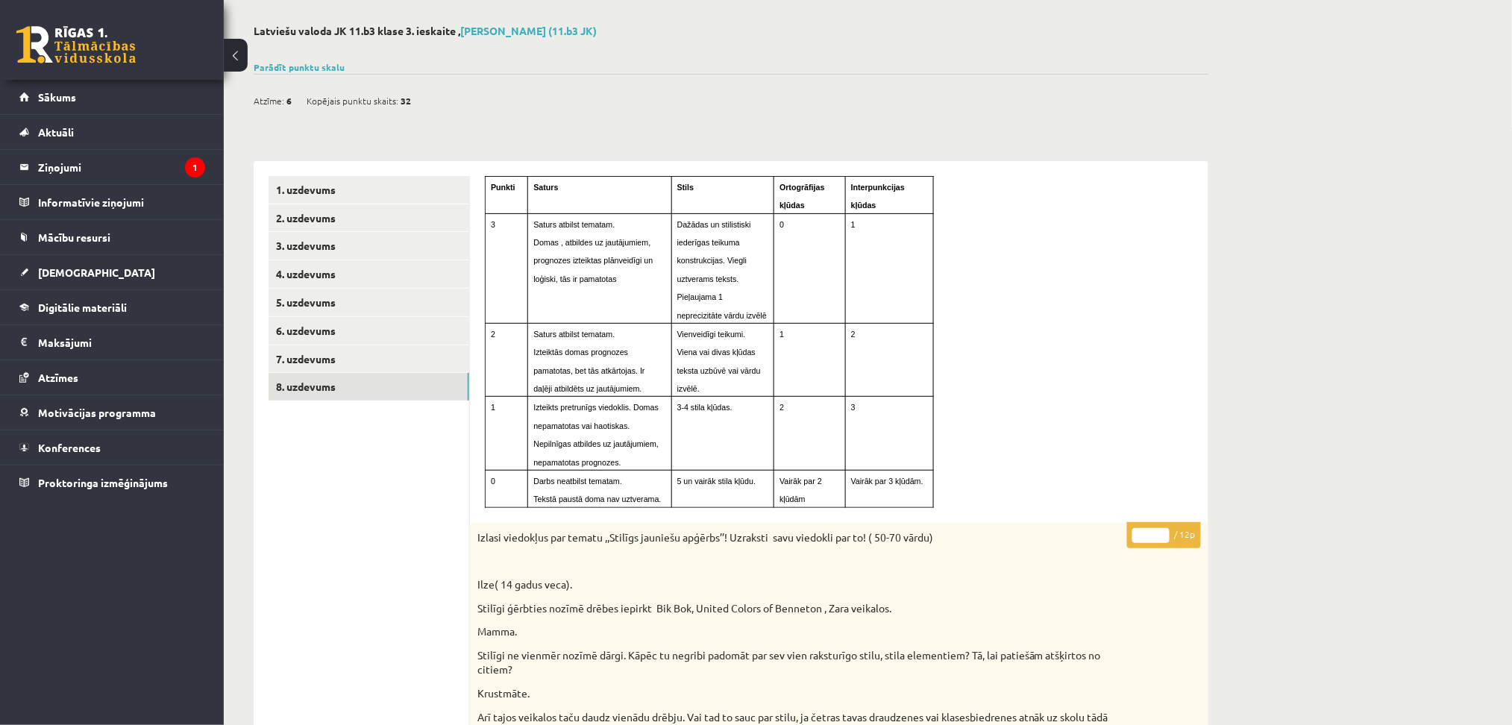
scroll to position [0, 0]
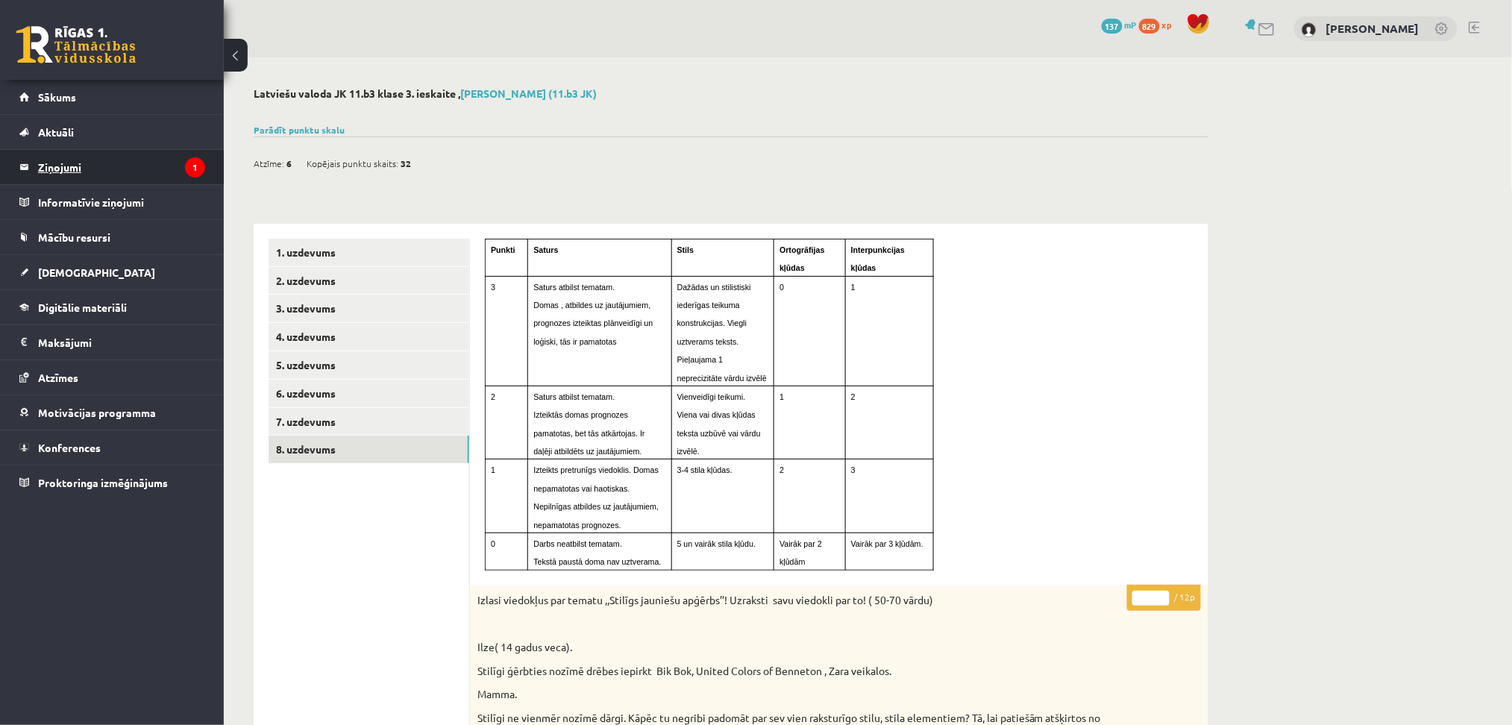
click at [80, 169] on legend "Ziņojumi 1" at bounding box center [121, 167] width 167 height 34
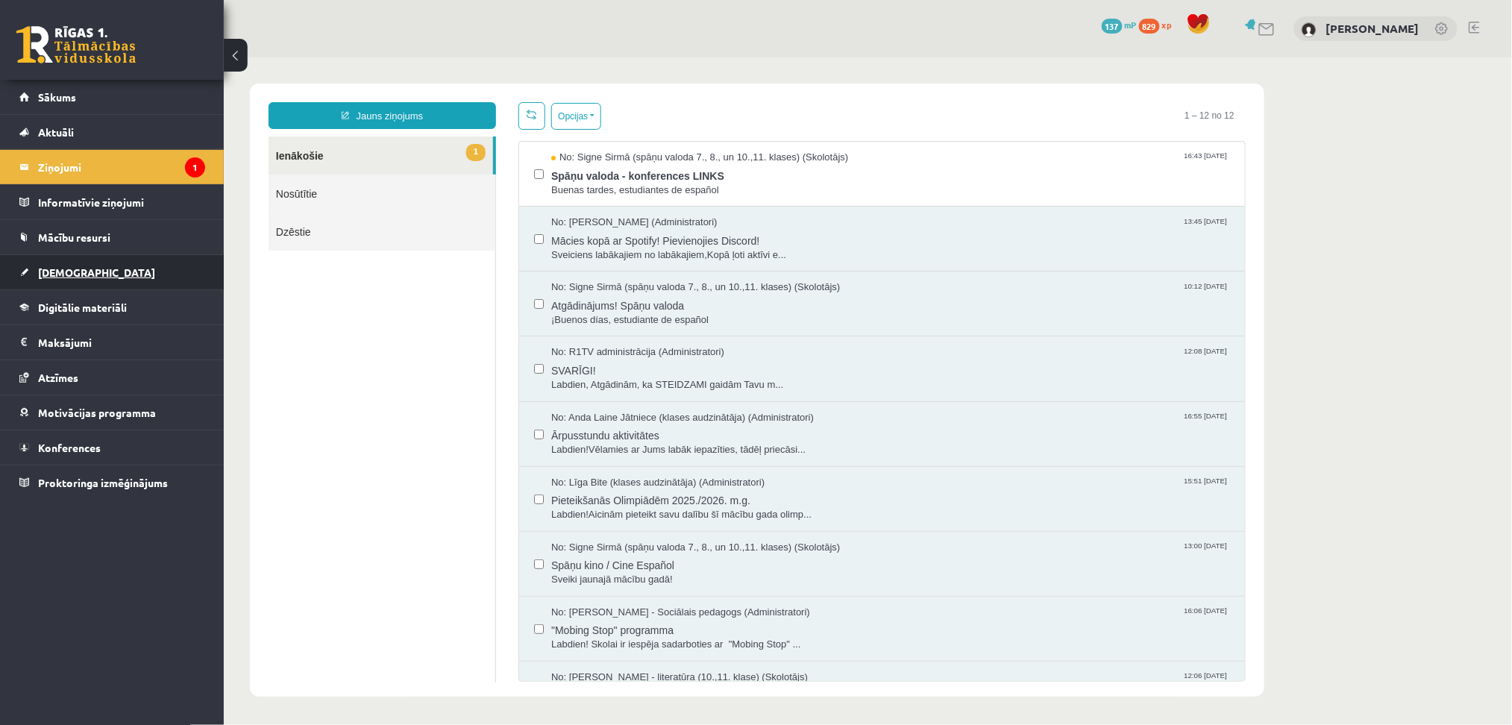
click at [79, 276] on span "[DEMOGRAPHIC_DATA]" at bounding box center [96, 272] width 117 height 13
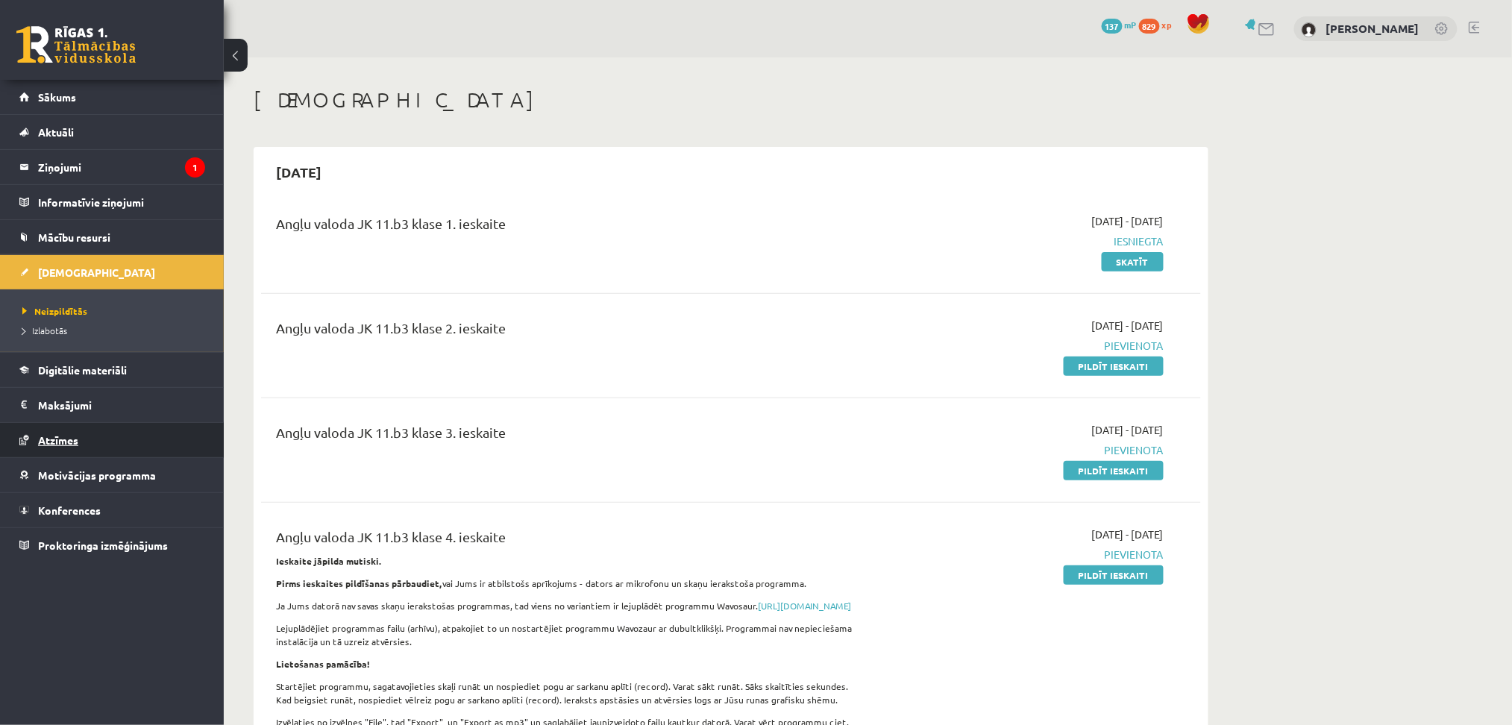
click at [60, 448] on link "Atzīmes" at bounding box center [112, 440] width 186 height 34
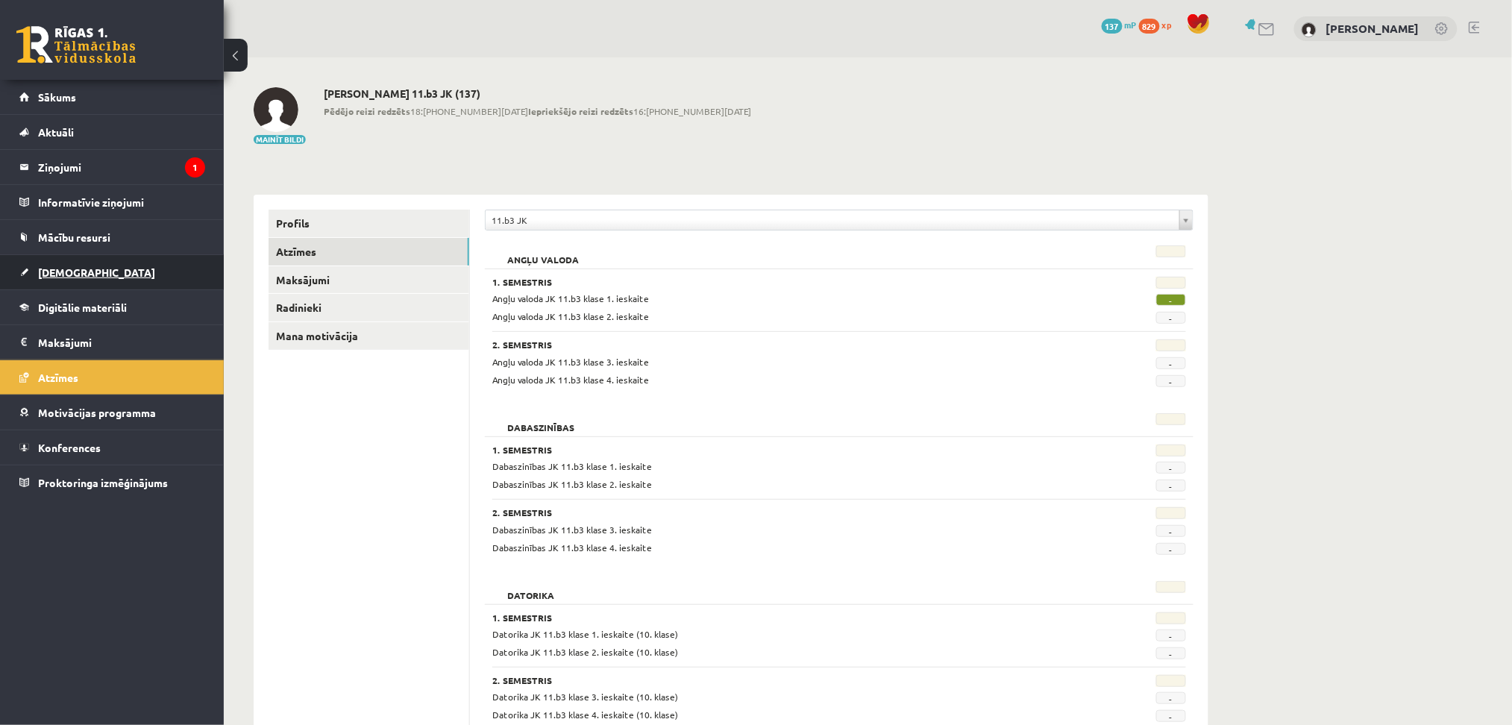
click at [81, 267] on span "[DEMOGRAPHIC_DATA]" at bounding box center [96, 272] width 117 height 13
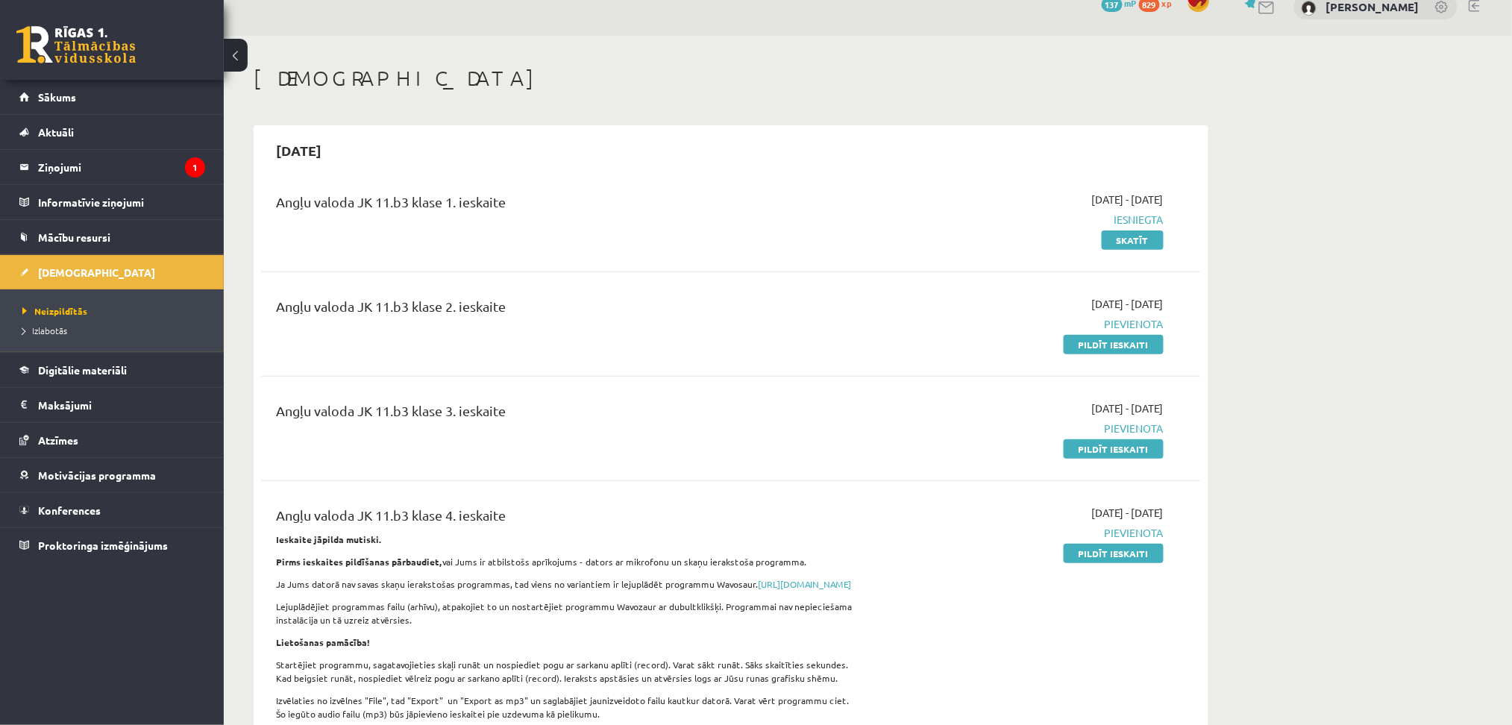
scroll to position [22, 0]
click at [56, 268] on span "[DEMOGRAPHIC_DATA]" at bounding box center [96, 272] width 117 height 13
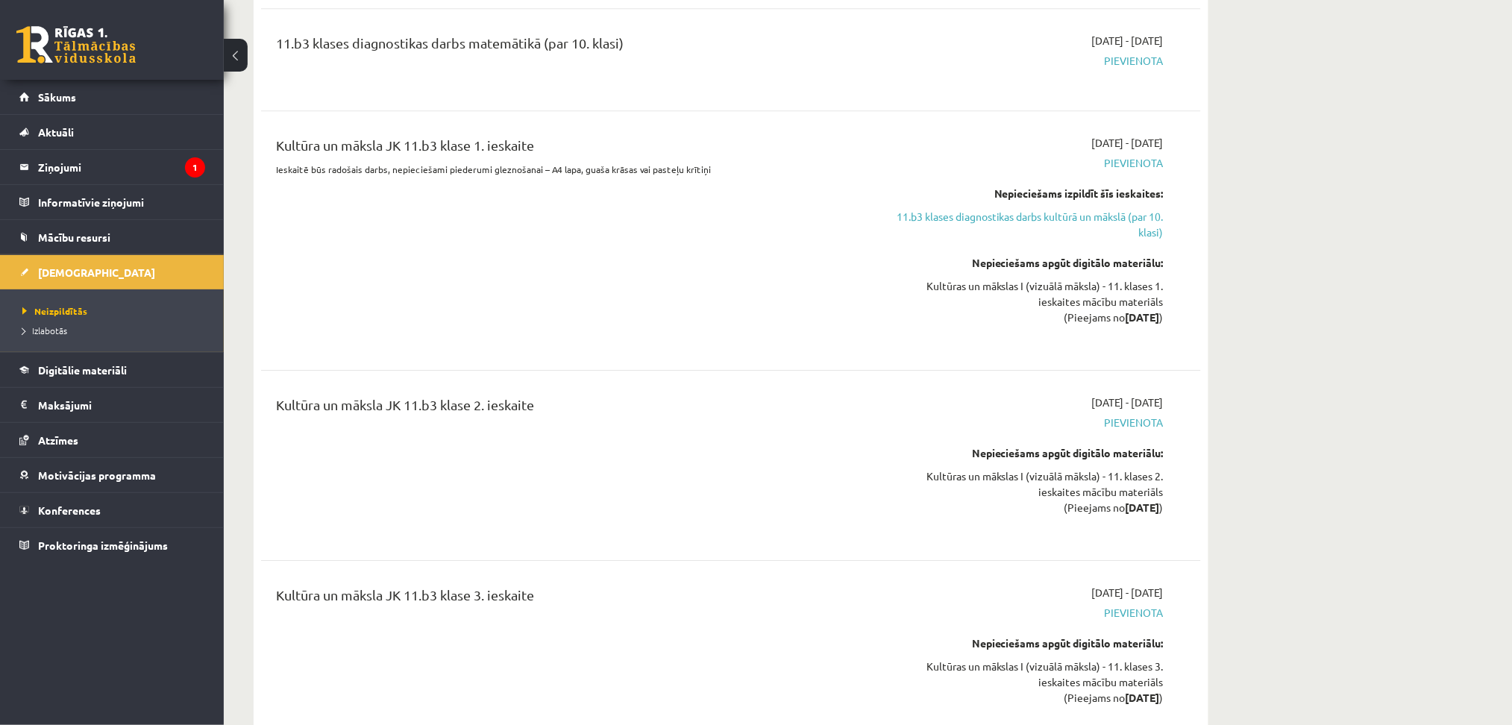
scroll to position [7889, 0]
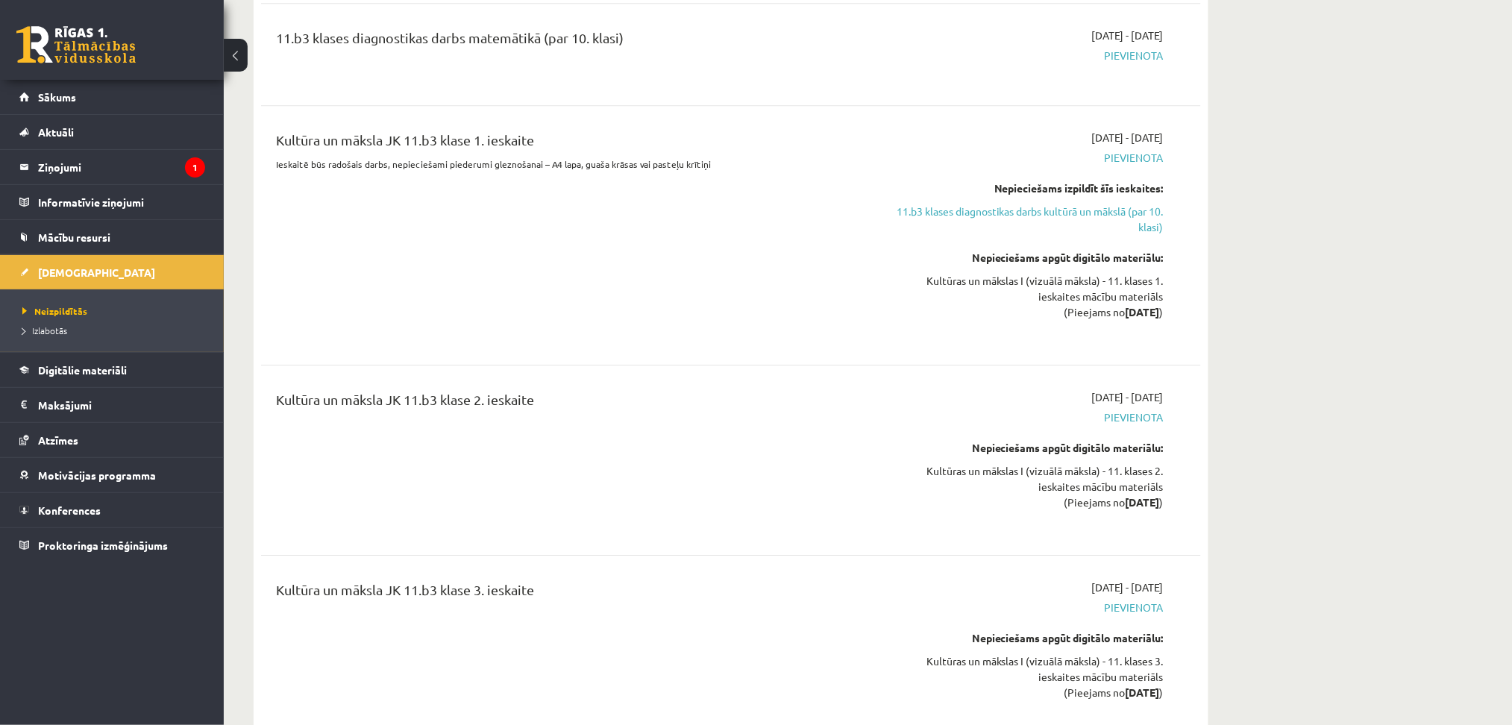
drag, startPoint x: 258, startPoint y: 297, endPoint x: 254, endPoint y: 158, distance: 138.8
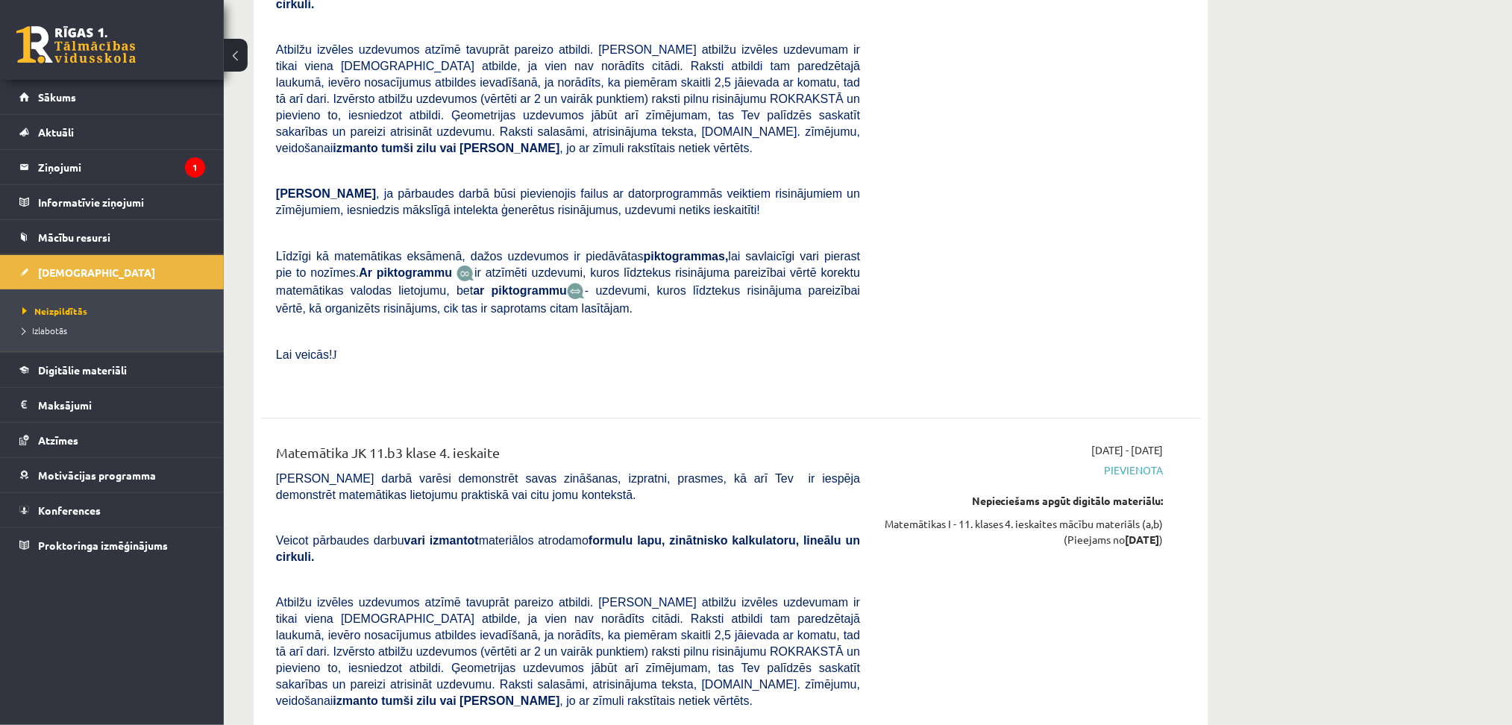
scroll to position [10052, 0]
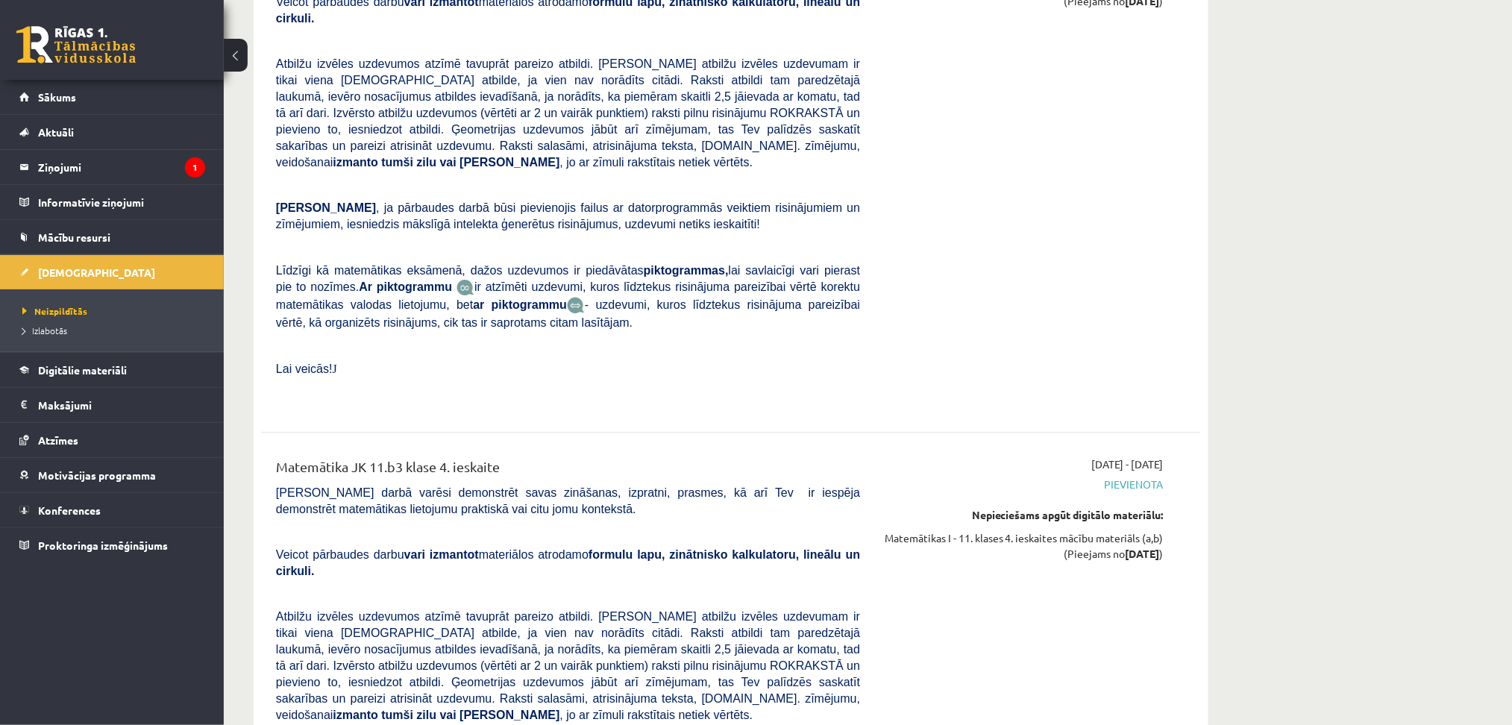
click at [362, 487] on span "Pārbaudes darbā varēsi demonstrēt savas zināšanas, izpratni, prasmes, kā arī Te…" at bounding box center [568, 501] width 584 height 29
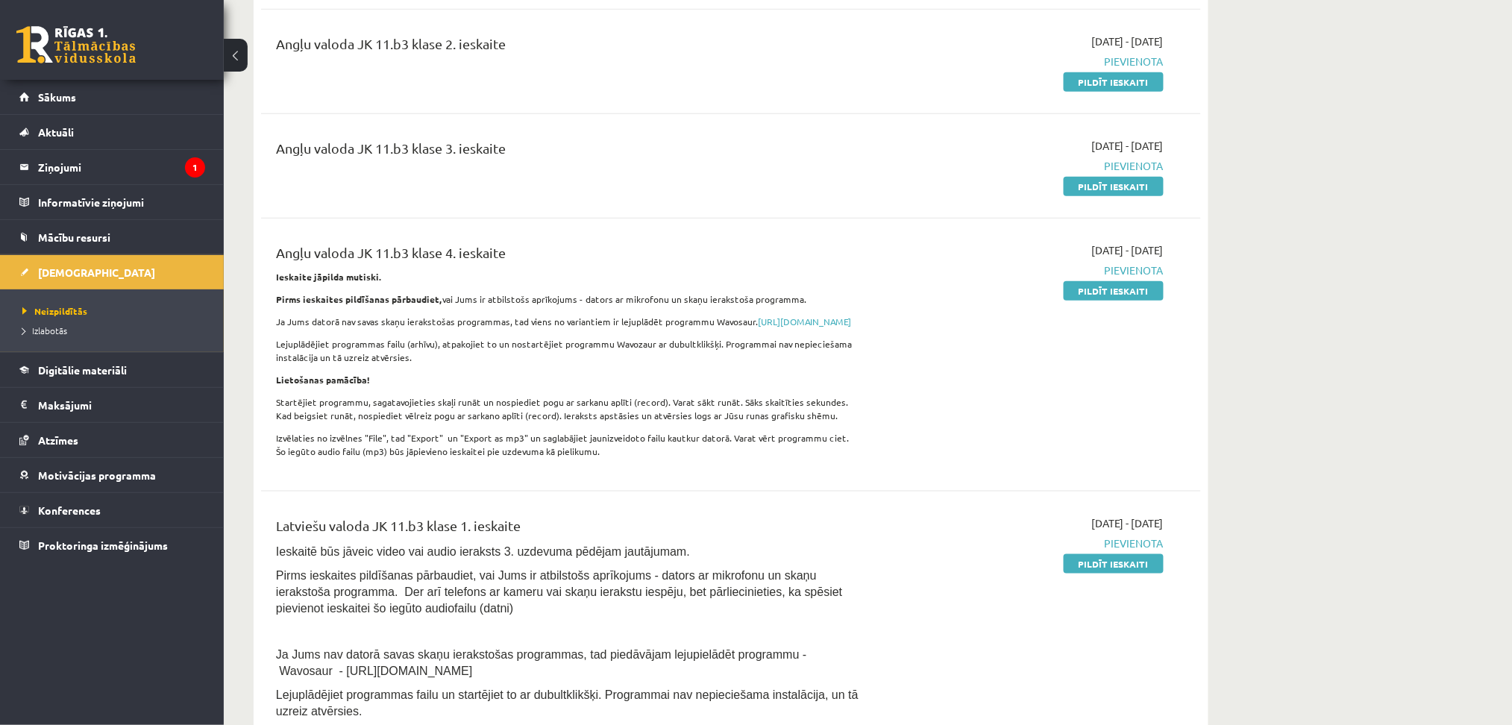
scroll to position [282, 0]
click at [46, 329] on span "Izlabotās" at bounding box center [44, 331] width 45 height 12
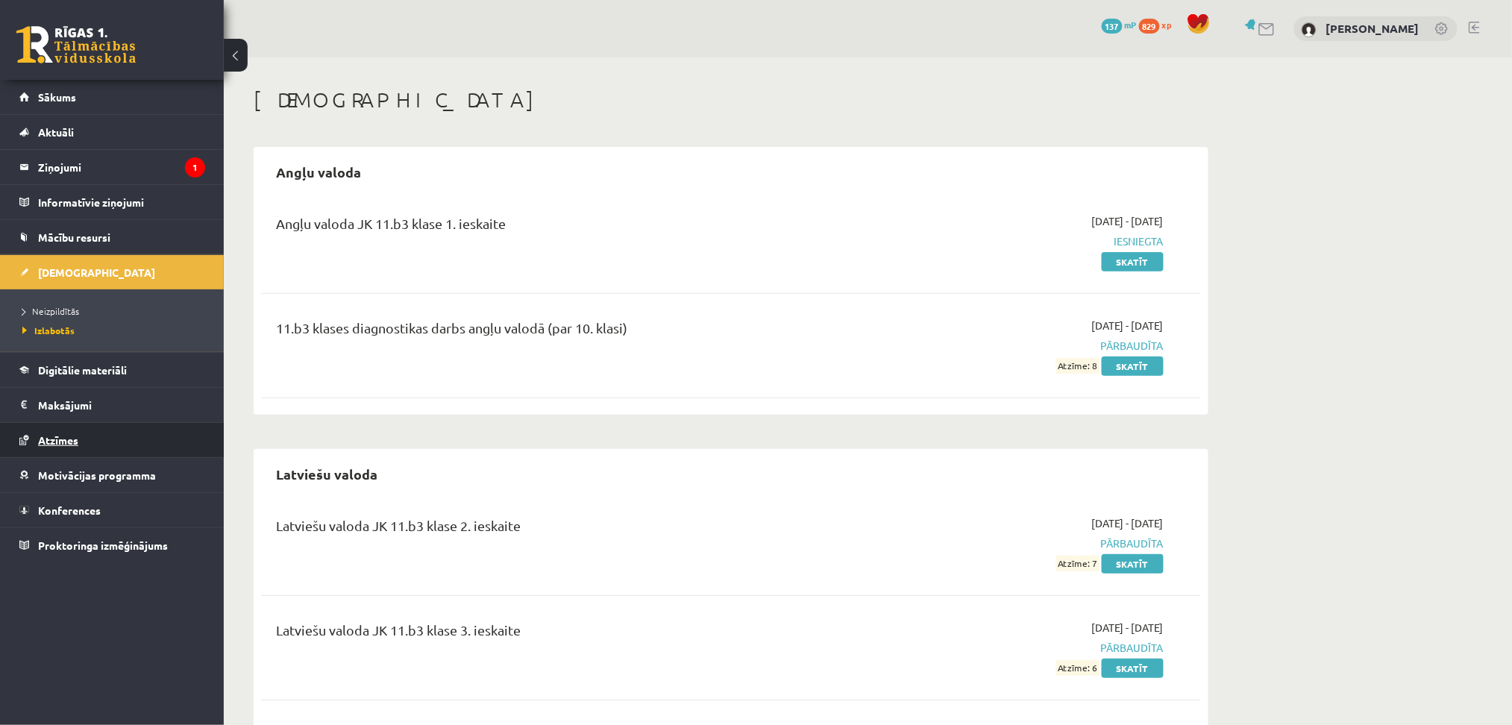
click at [51, 454] on link "Atzīmes" at bounding box center [112, 440] width 186 height 34
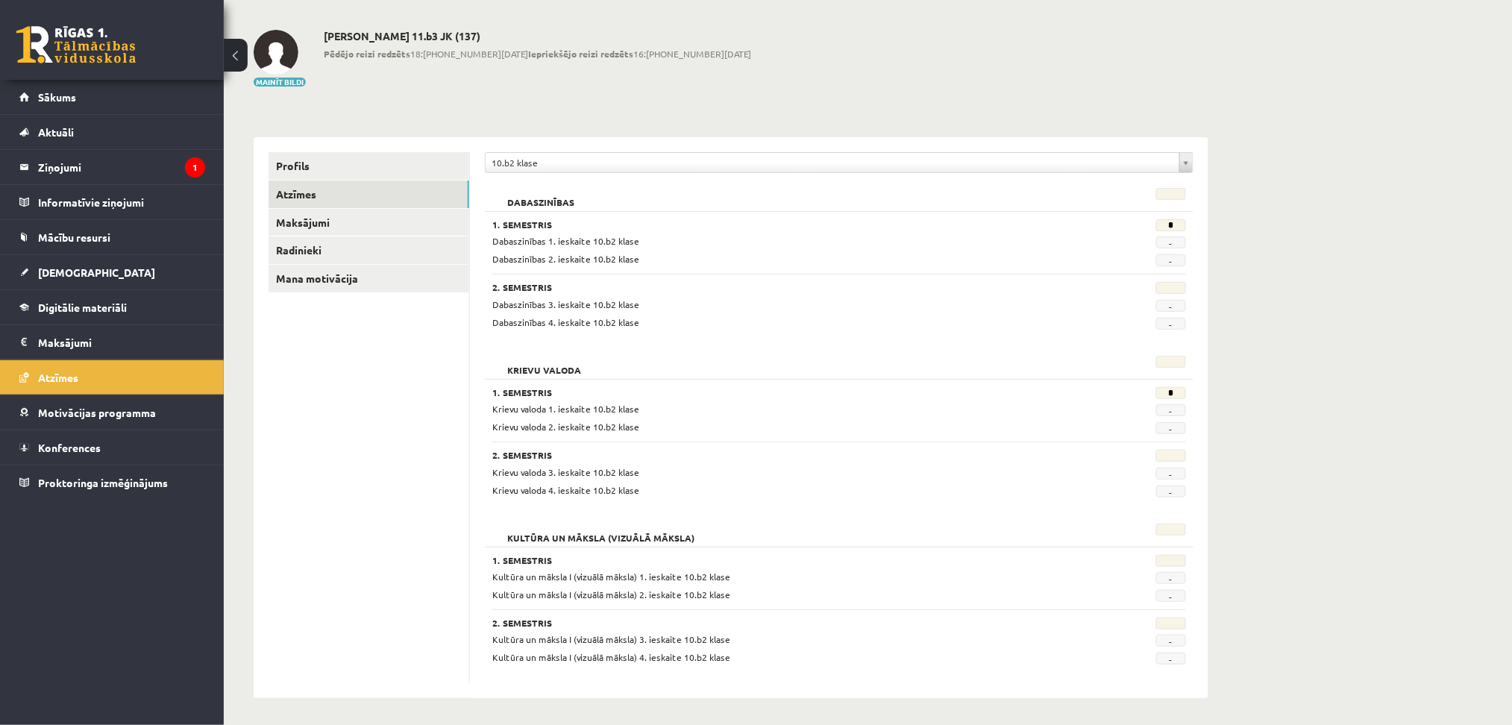
scroll to position [60, 0]
click at [968, 171] on div "**********" at bounding box center [839, 163] width 709 height 28
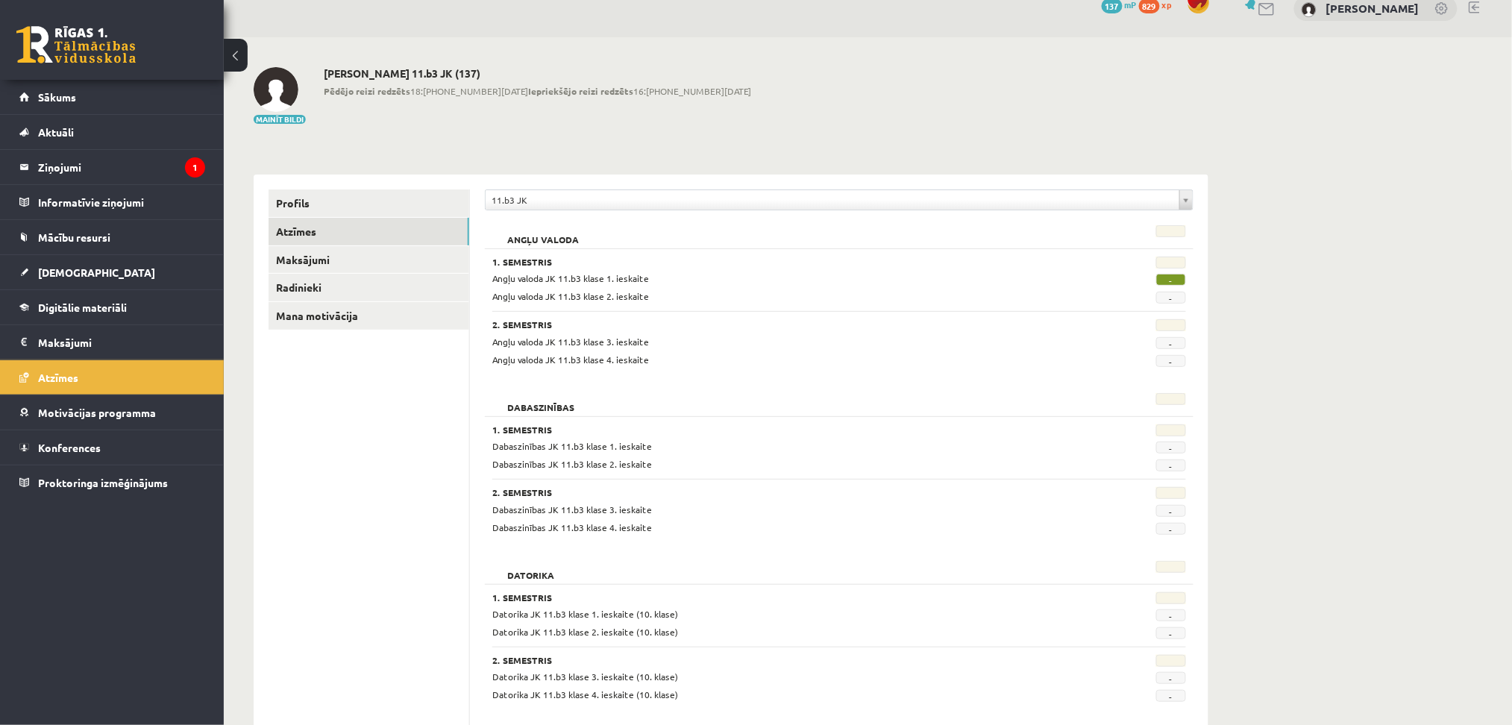
scroll to position [19, 0]
click at [75, 166] on legend "Ziņojumi 1" at bounding box center [121, 167] width 167 height 34
